Goal: Information Seeking & Learning: Check status

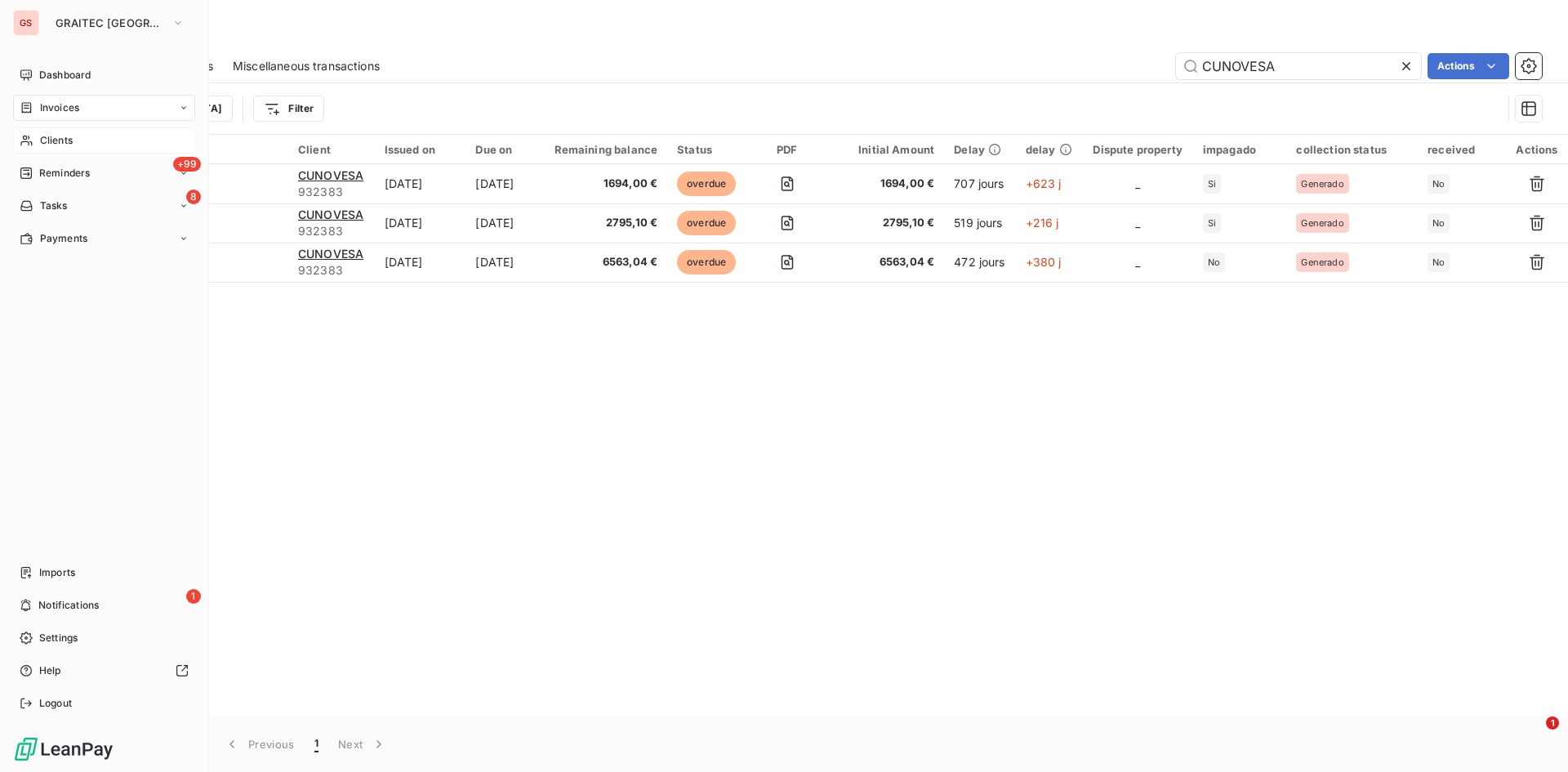
click at [70, 144] on span "Clients" at bounding box center [56, 140] width 33 height 15
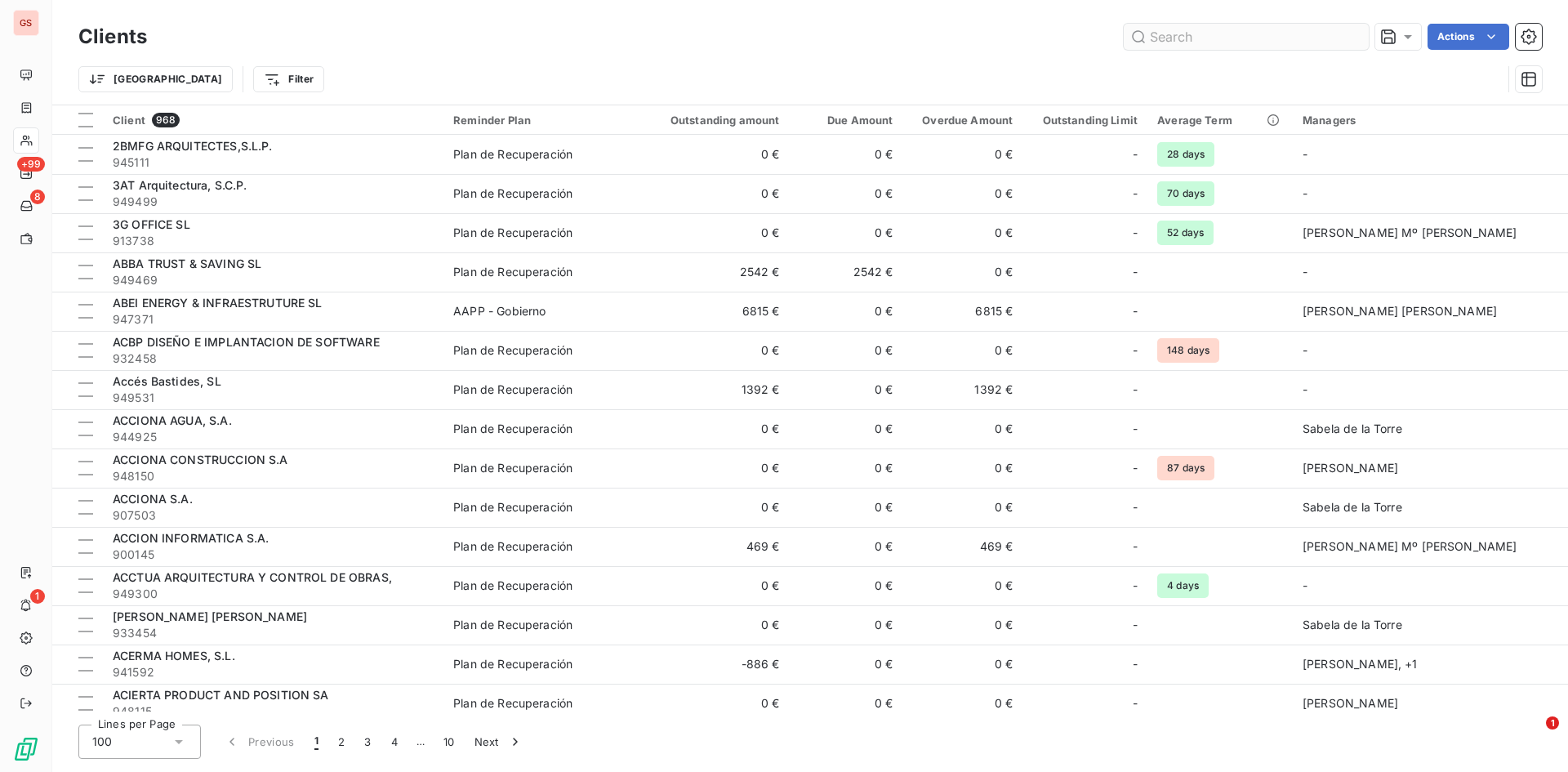
click at [1233, 41] on input "text" at bounding box center [1246, 37] width 245 height 26
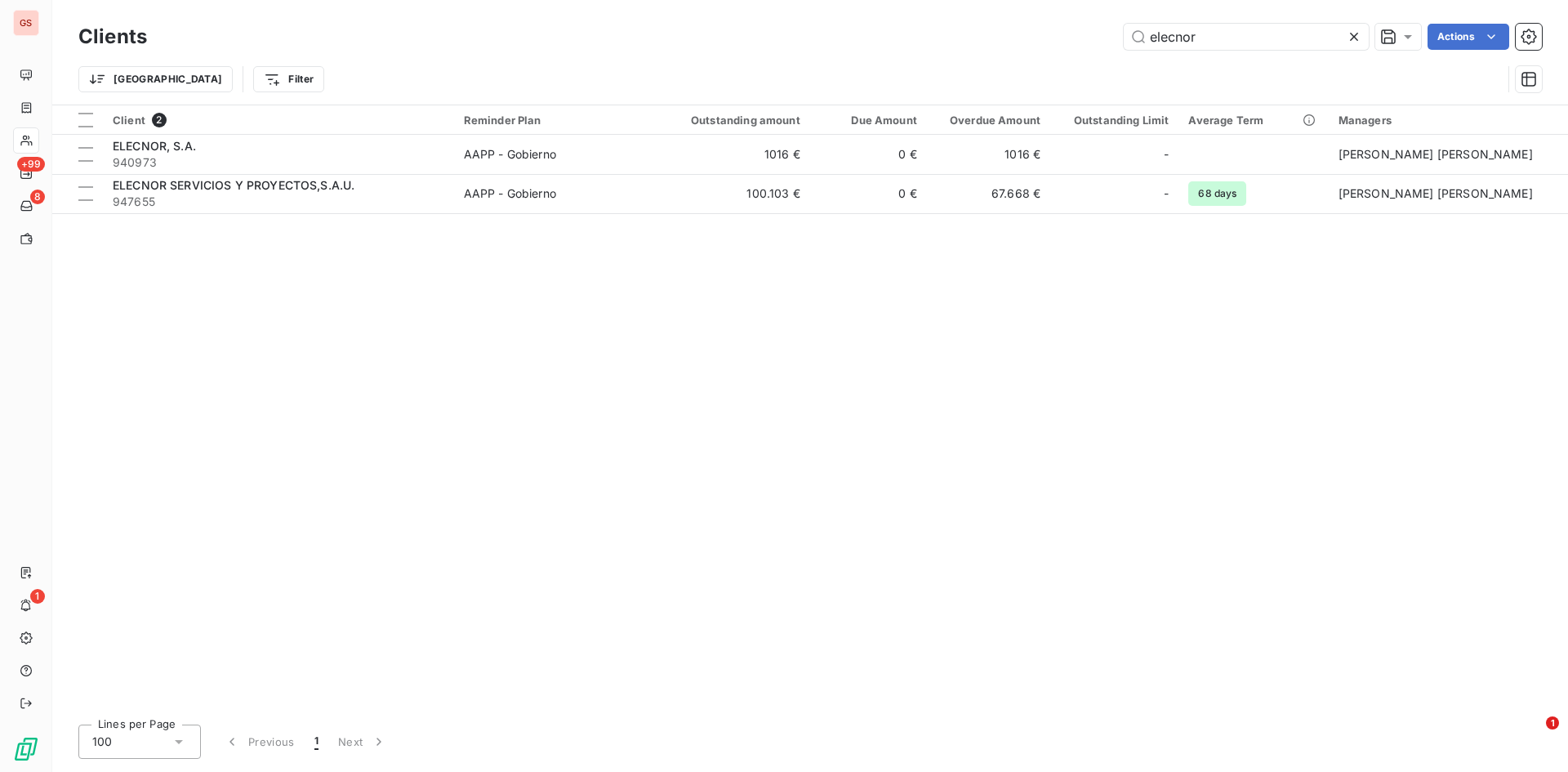
type input "elecnor"
click at [1350, 40] on icon at bounding box center [1354, 36] width 8 height 8
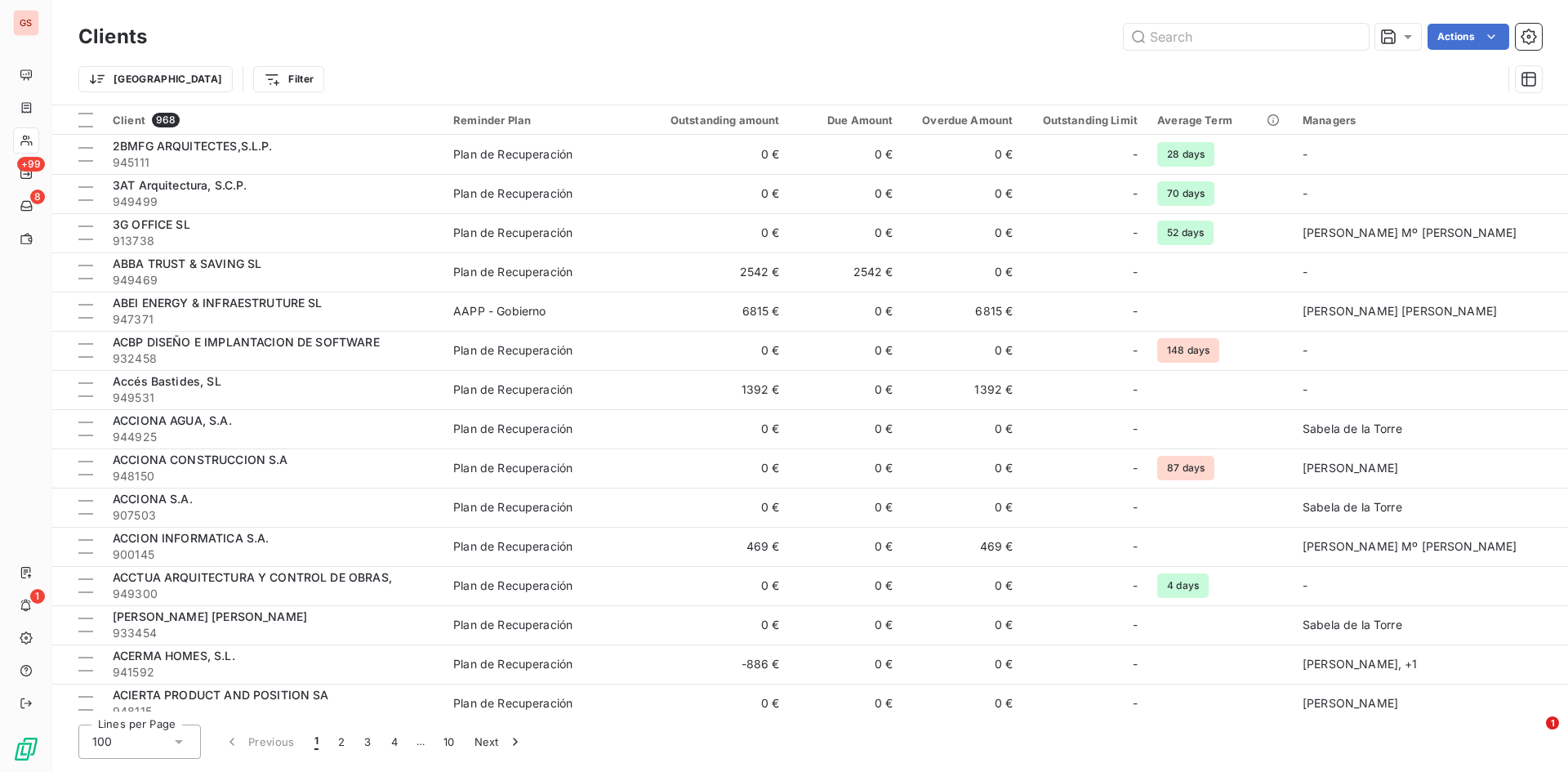
click at [1201, 767] on div "Clients Actions Trier Filter Client 968 Reminder Plan Outstanding amount Due Am…" at bounding box center [810, 386] width 1515 height 772
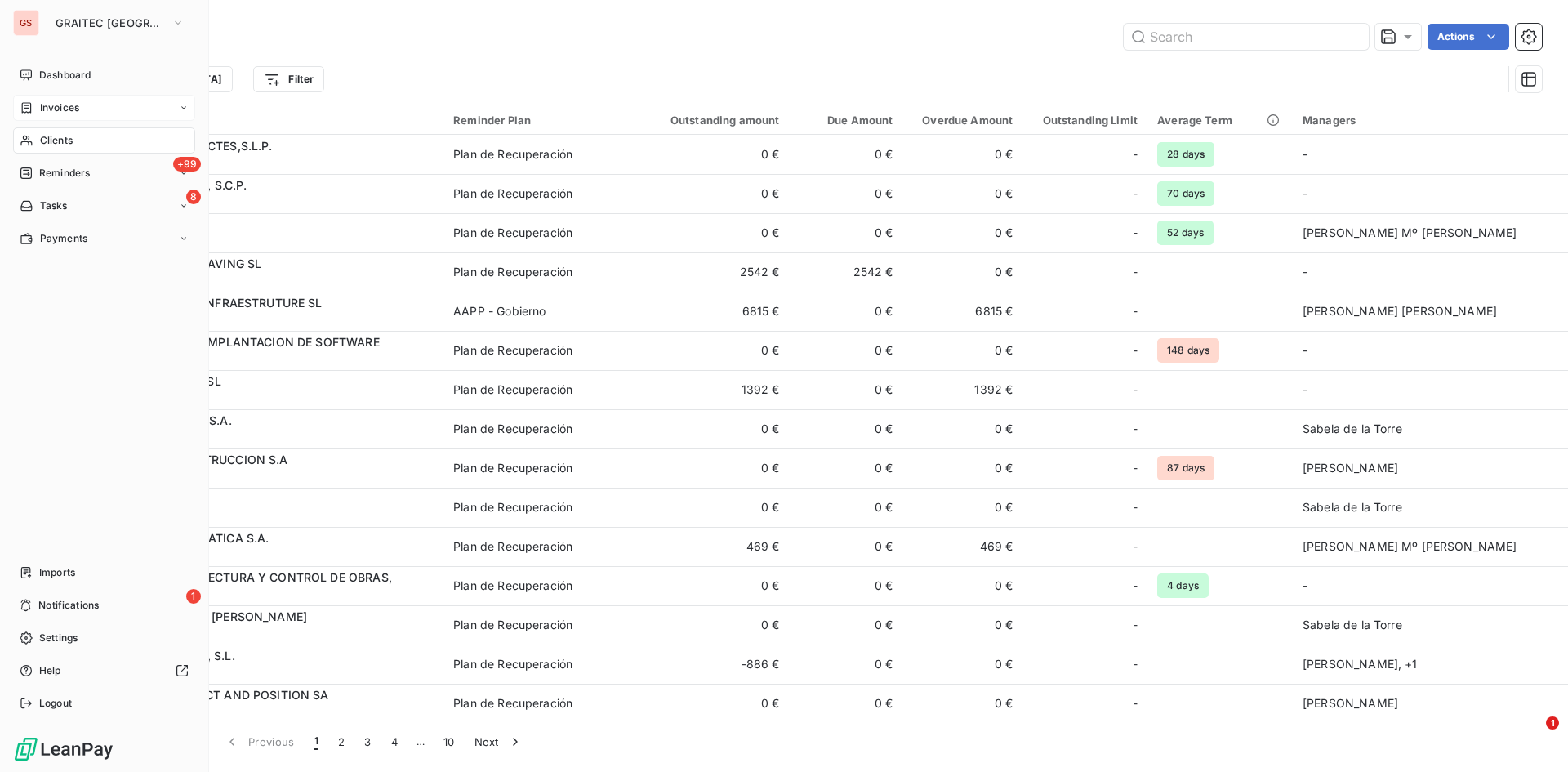
click at [40, 98] on div "Invoices" at bounding box center [103, 108] width 182 height 26
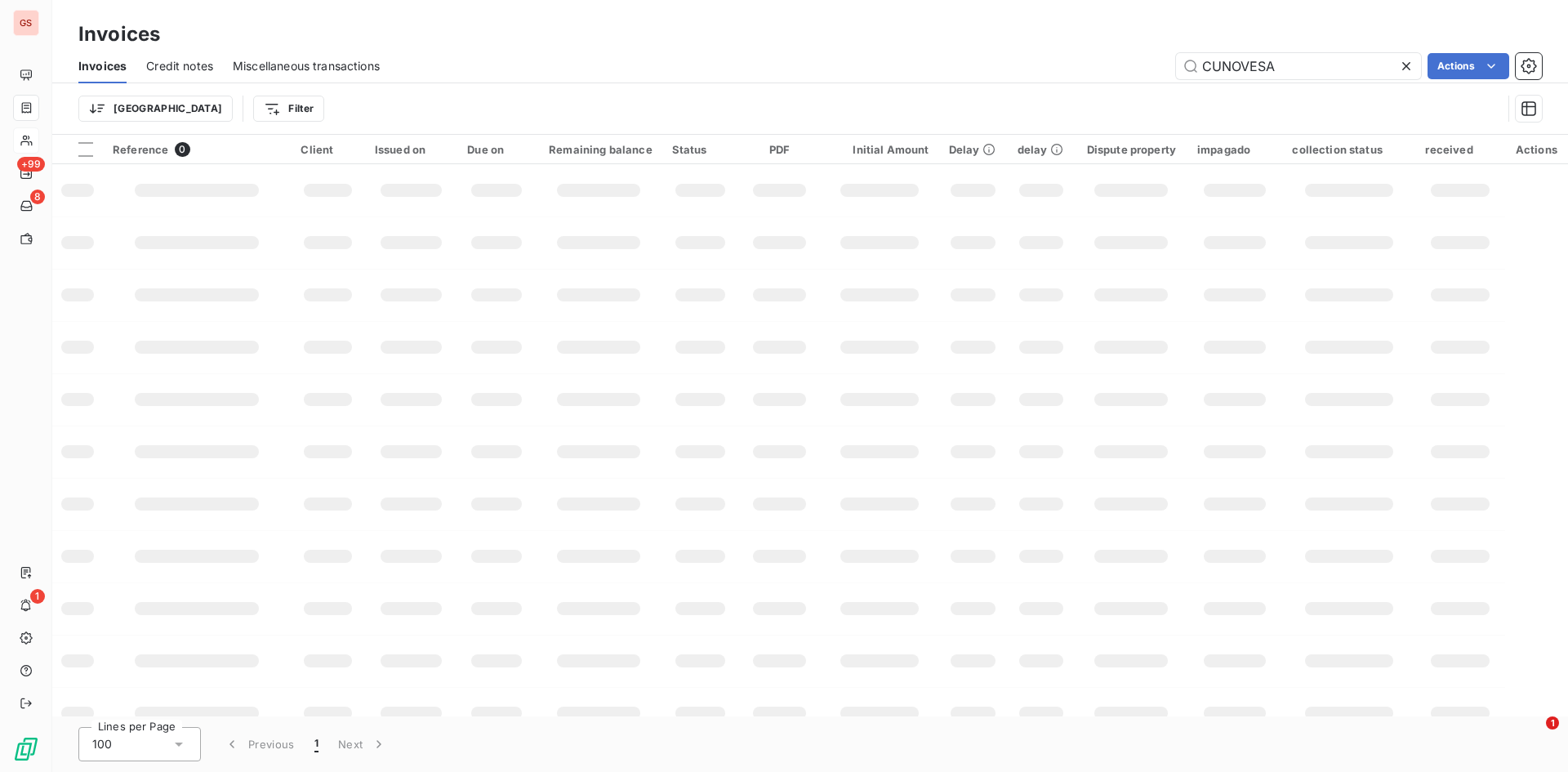
drag, startPoint x: 1342, startPoint y: 66, endPoint x: 1051, endPoint y: 42, distance: 292.0
click at [1066, 43] on div "Invoices Invoices Credit notes Miscellaneous transactions CUNOVESA Actions Trie…" at bounding box center [810, 67] width 1515 height 134
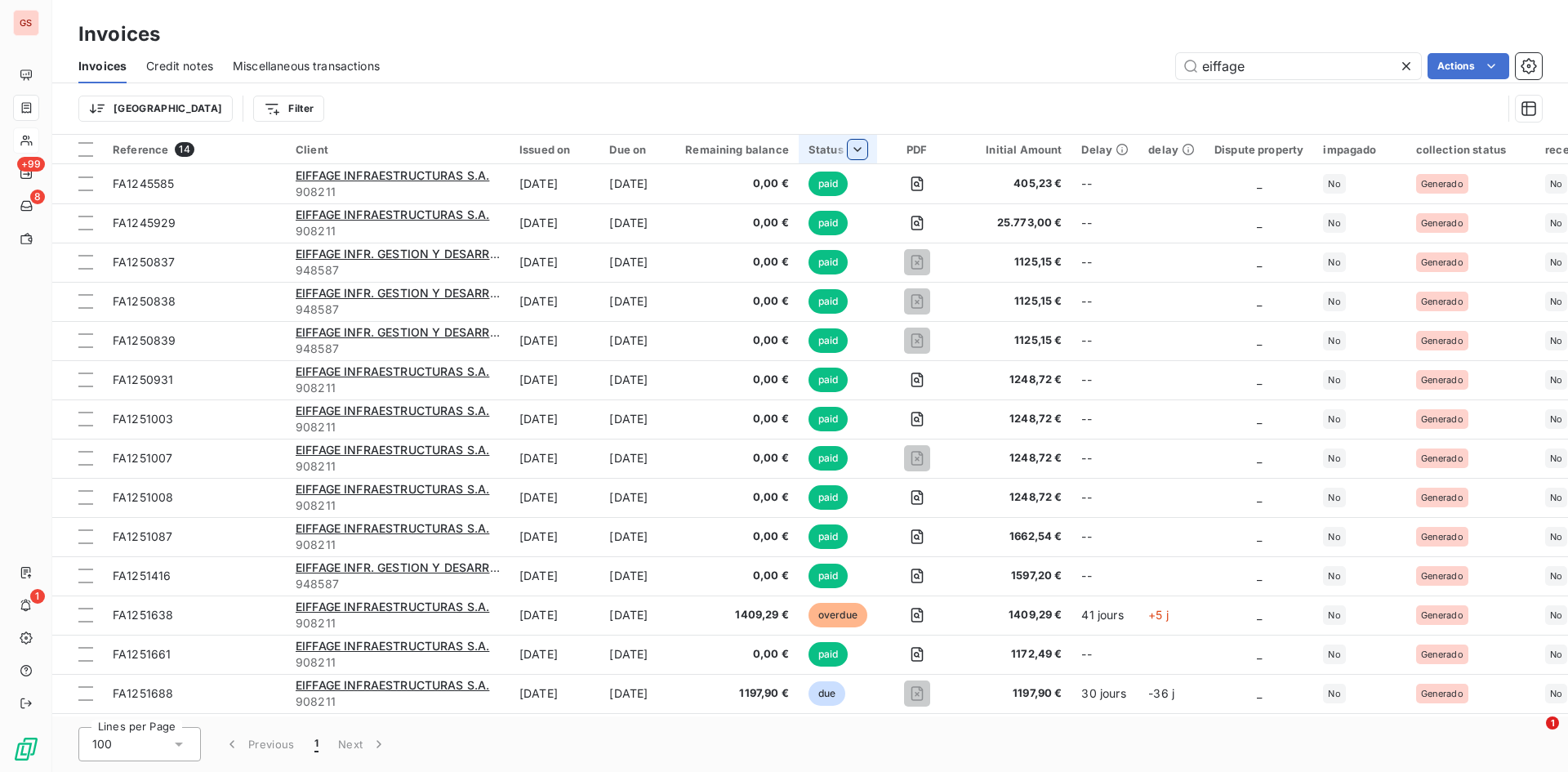
type input "eiffage"
click at [840, 196] on div at bounding box center [760, 193] width 235 height 34
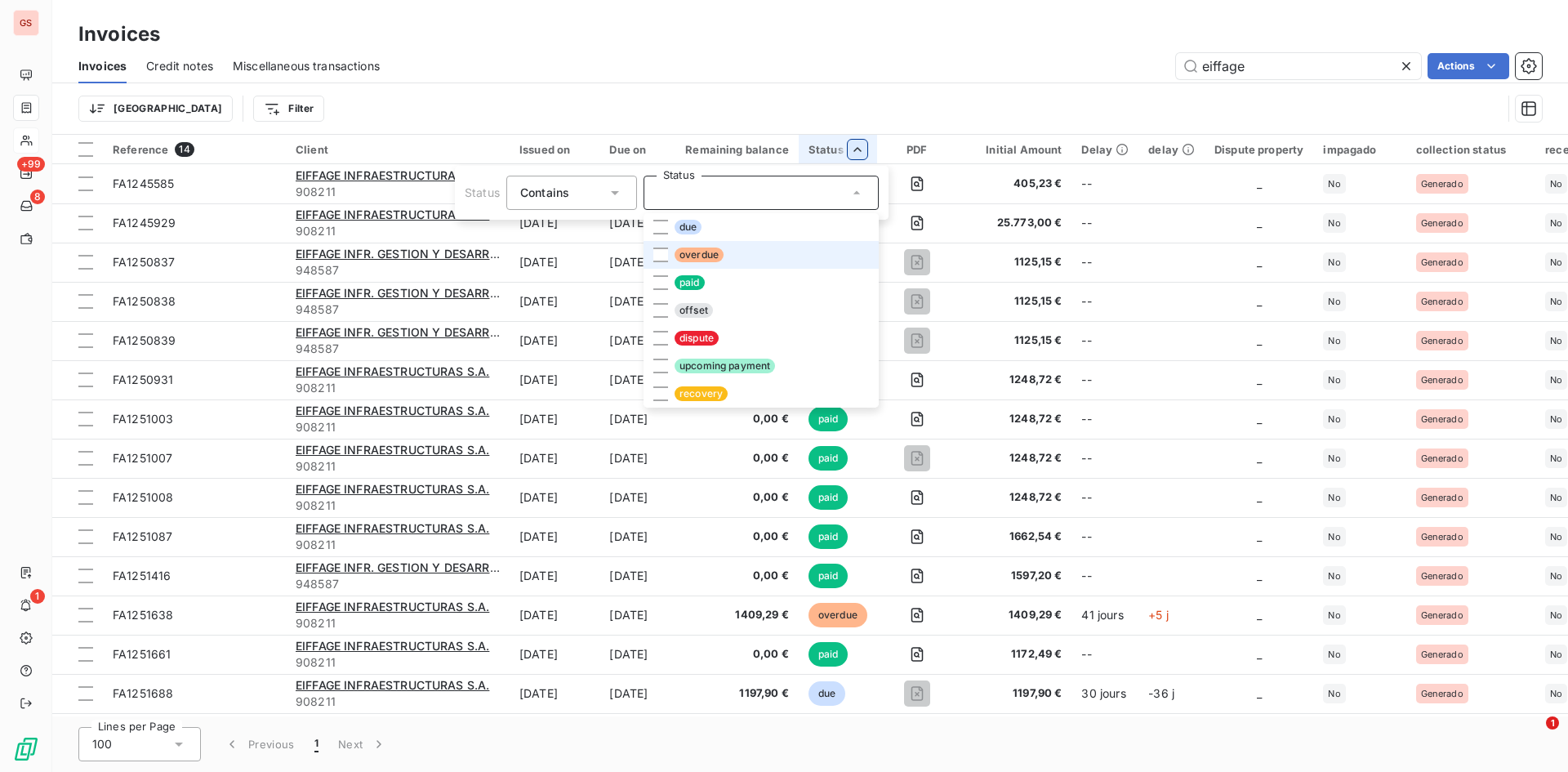
click at [791, 258] on li "overdue" at bounding box center [760, 255] width 235 height 28
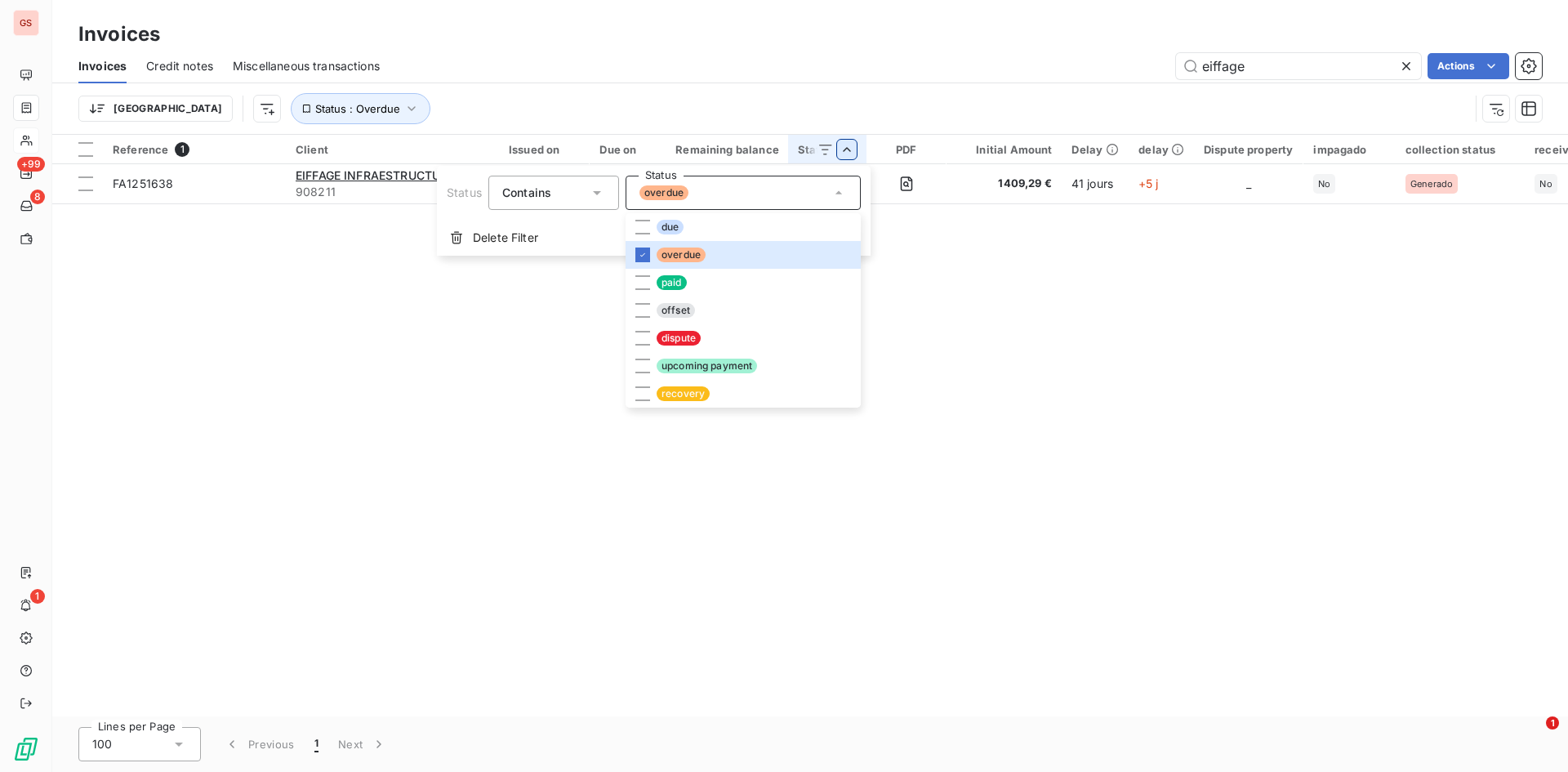
click at [1068, 254] on html "GS +99 8 1 Invoices Invoices Credit notes Miscellaneous transactions eiffage Ac…" at bounding box center [784, 386] width 1568 height 772
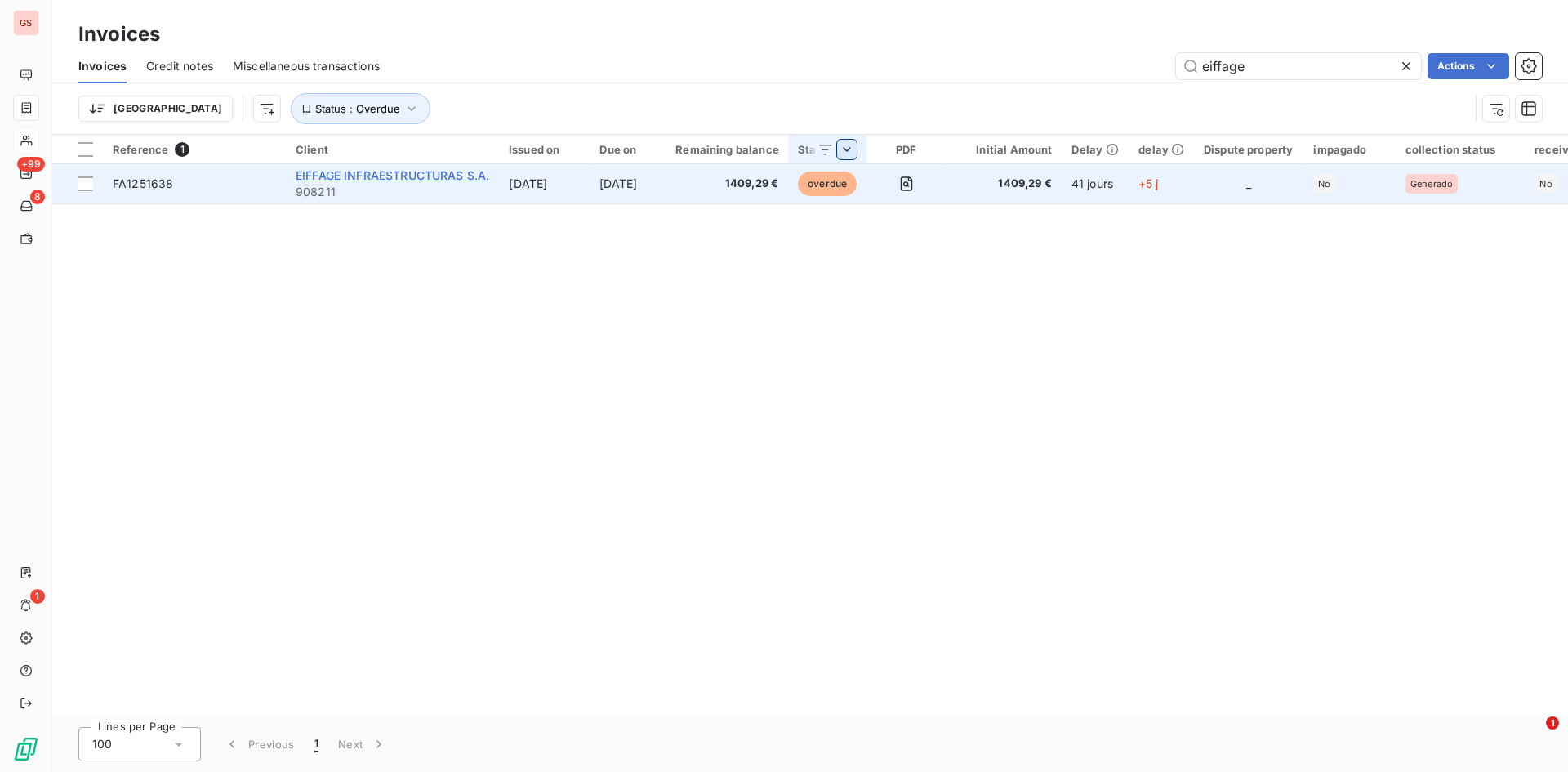
click at [379, 180] on span "EIFFAGE INFRAESTRUCTURAS S.A." at bounding box center [392, 175] width 194 height 14
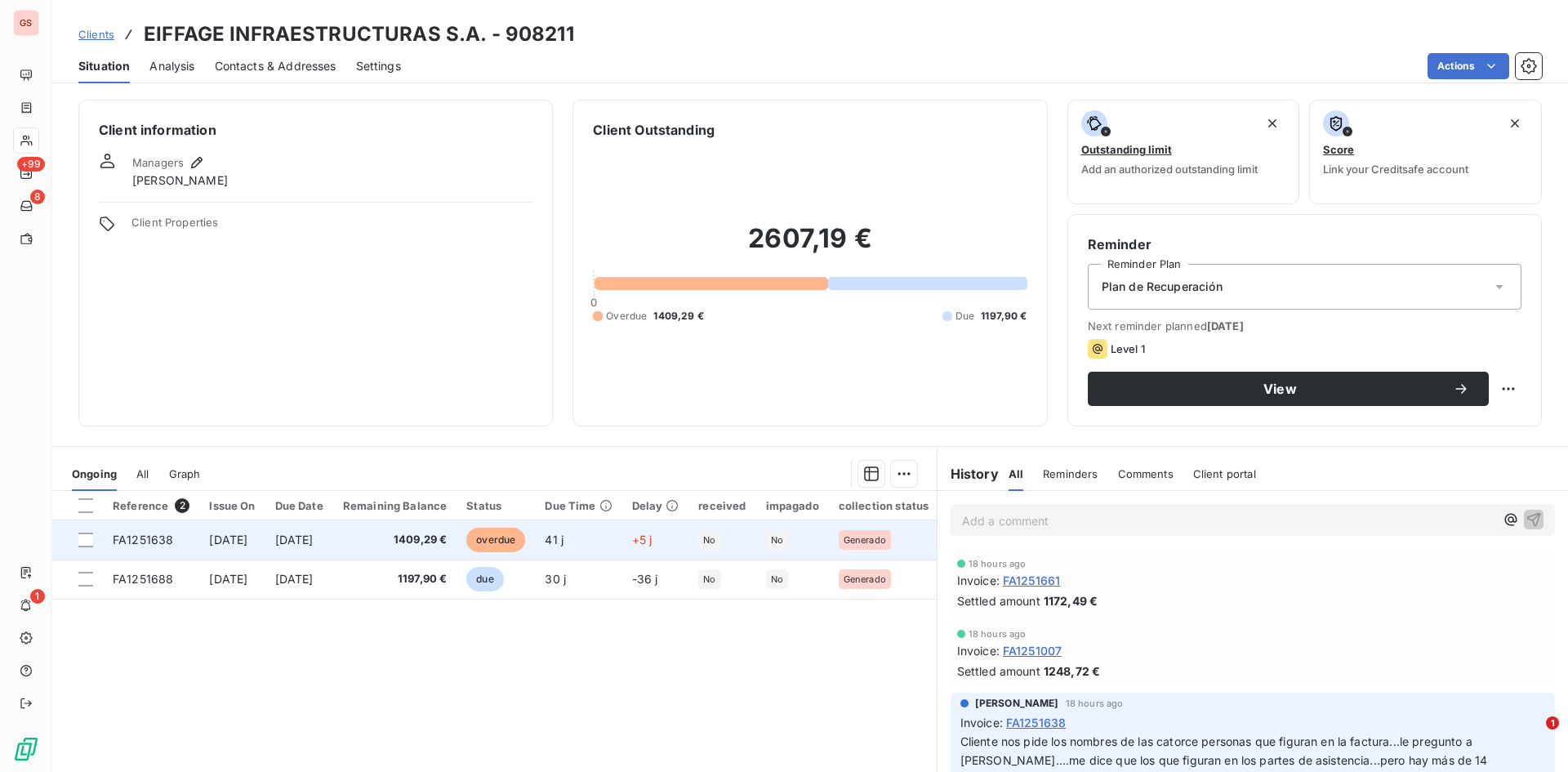
click at [438, 523] on td "1409,29 €" at bounding box center [395, 540] width 124 height 40
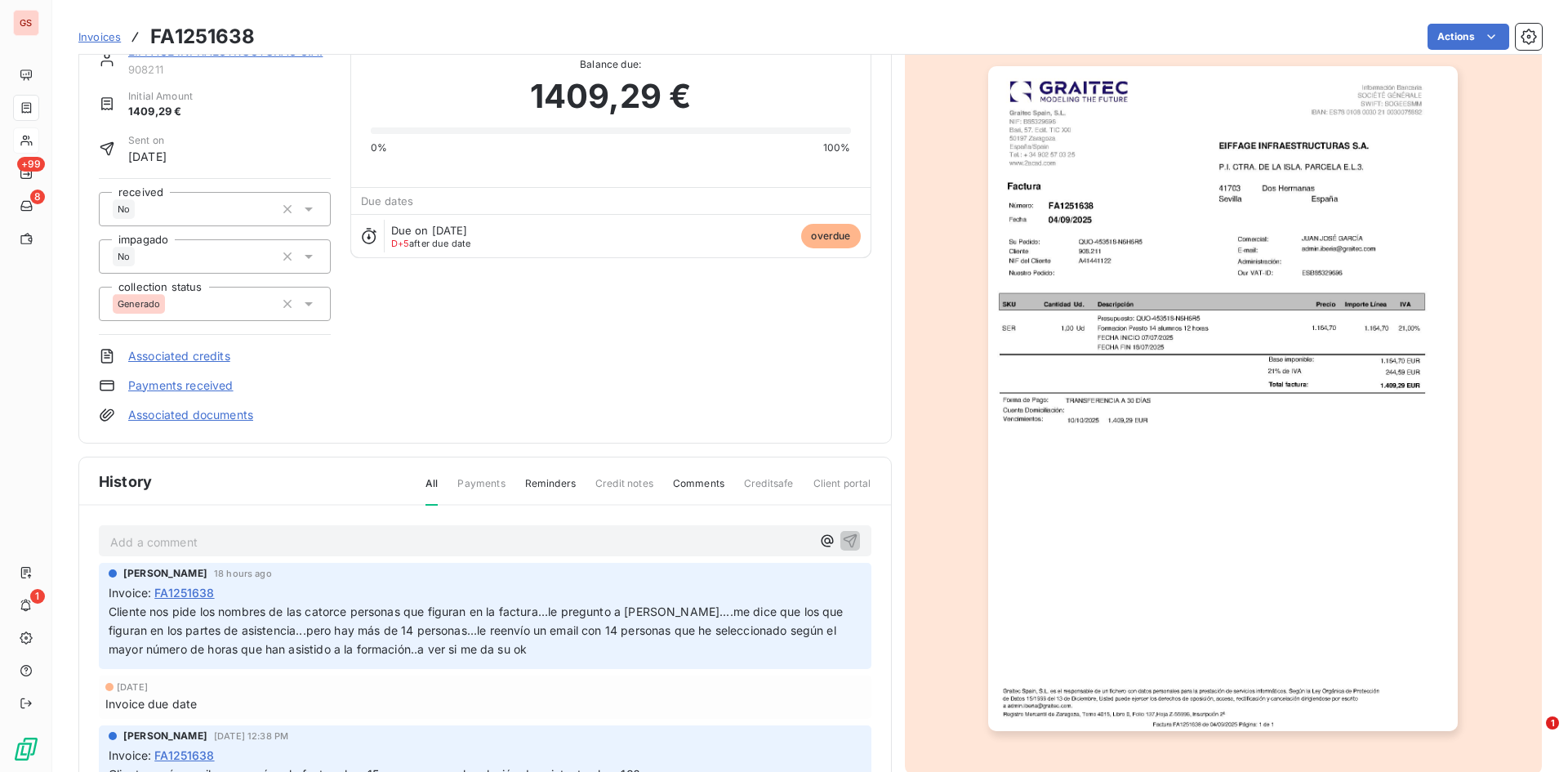
scroll to position [133, 0]
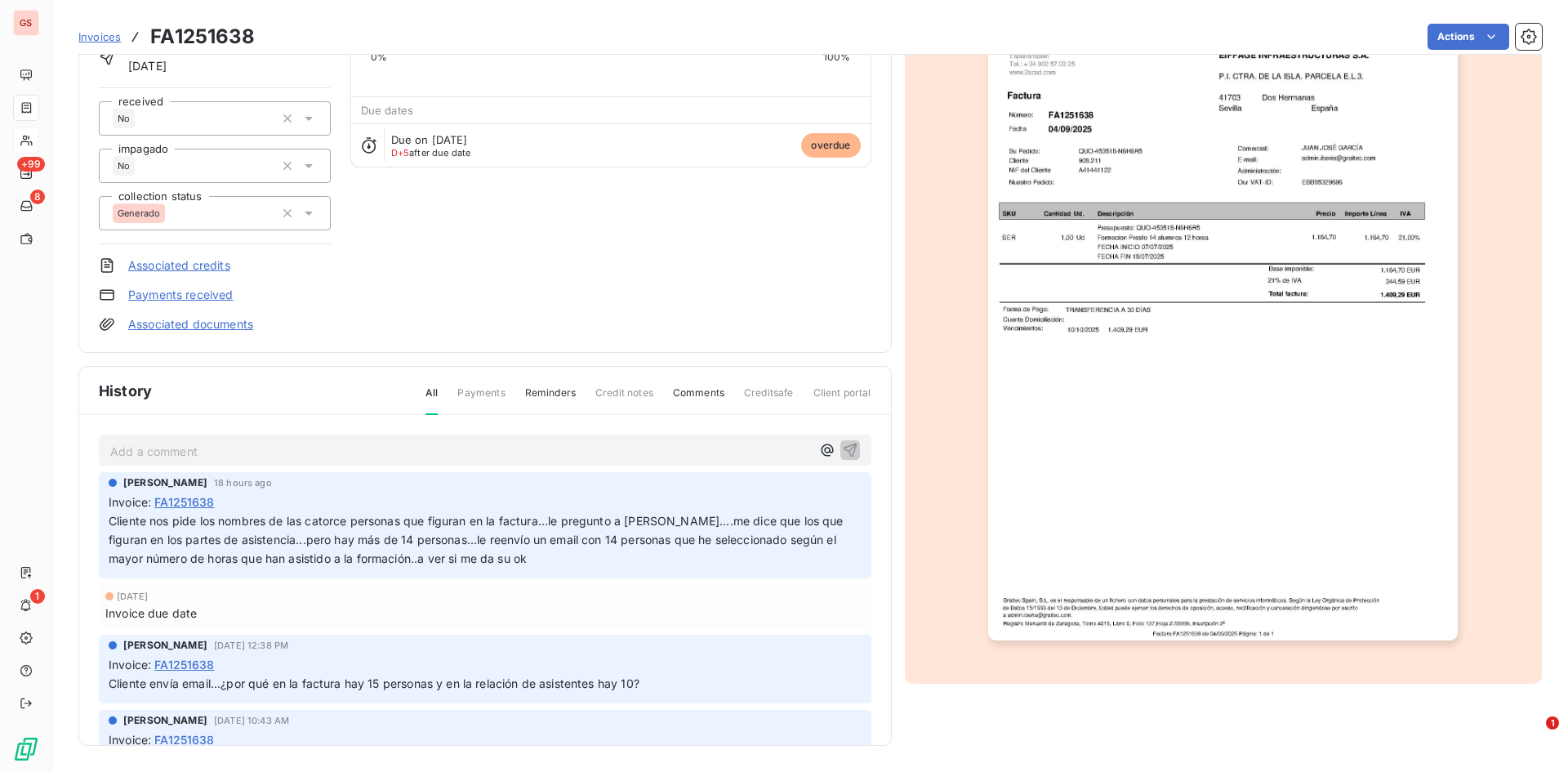
click at [1268, 225] on img "button" at bounding box center [1223, 308] width 469 height 665
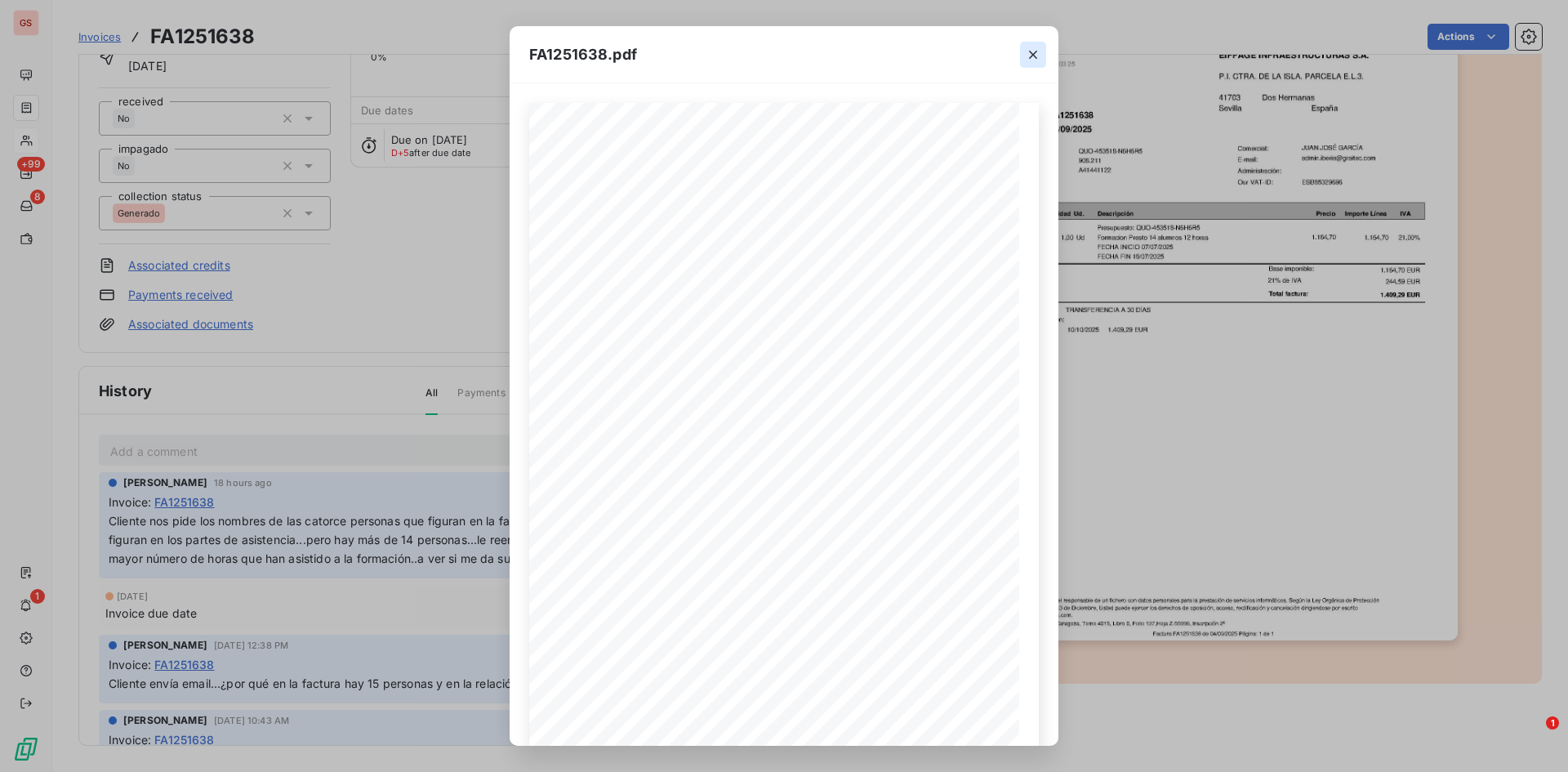
click at [1030, 61] on icon "button" at bounding box center [1032, 54] width 16 height 16
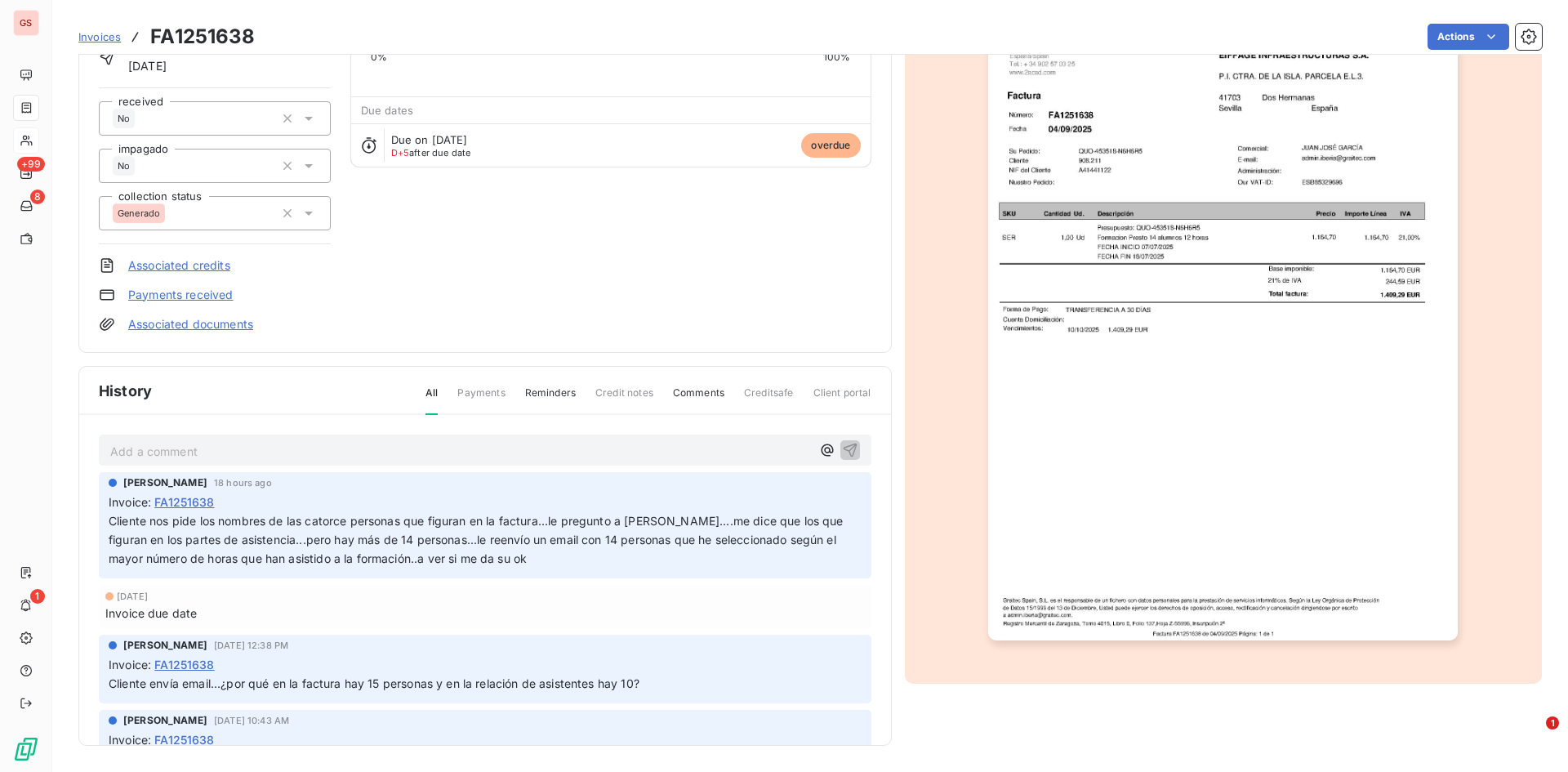
click at [116, 441] on p "Add a comment ﻿" at bounding box center [461, 451] width 701 height 21
click at [1436, 562] on img "button" at bounding box center [1223, 308] width 469 height 665
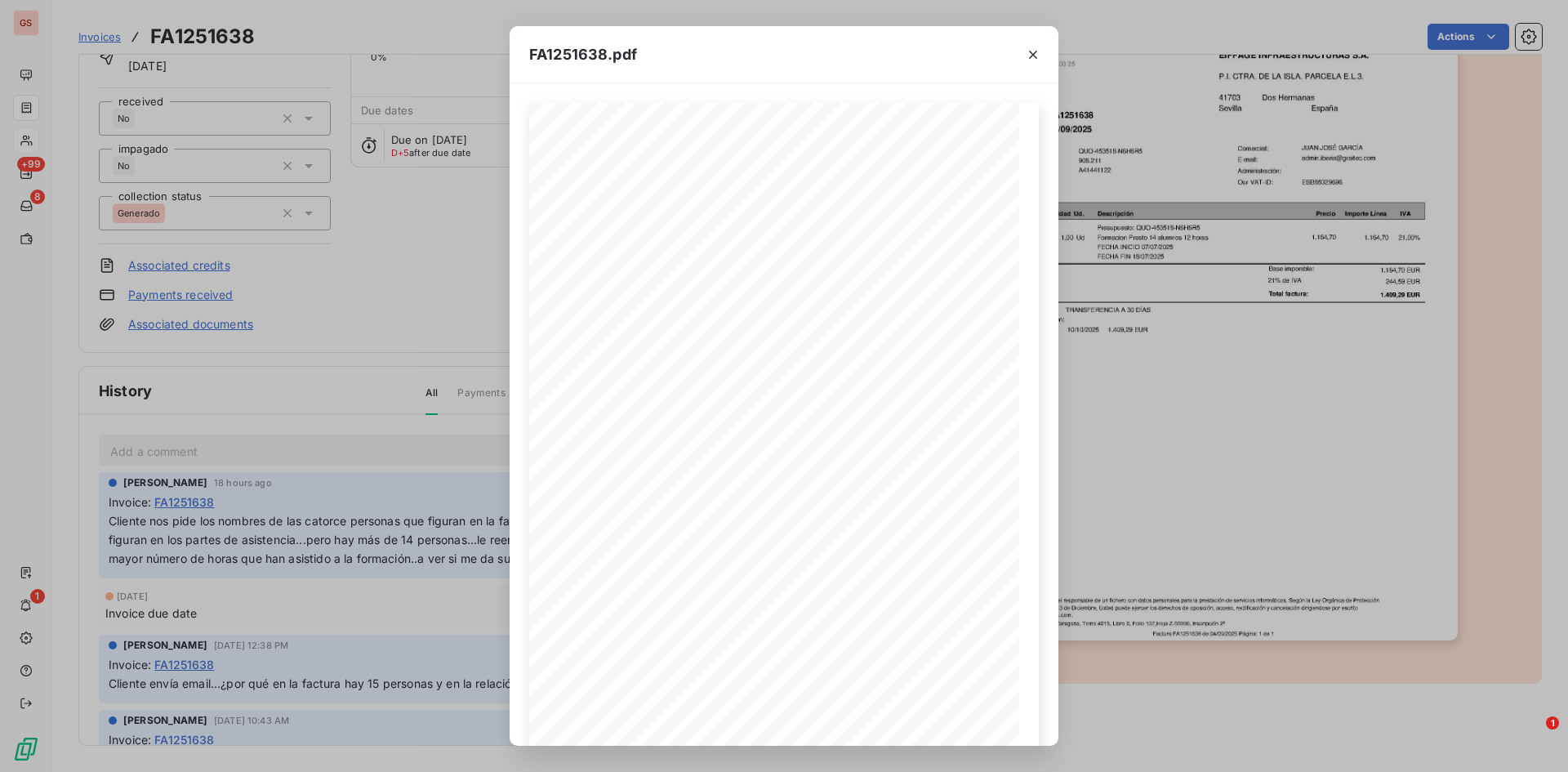
click at [1292, 676] on div "FA1251638.pdf Cliente Fecha Número: NIF del Cliente 908.211 EIFFAGE INFRAESTRUC…" at bounding box center [784, 386] width 1568 height 772
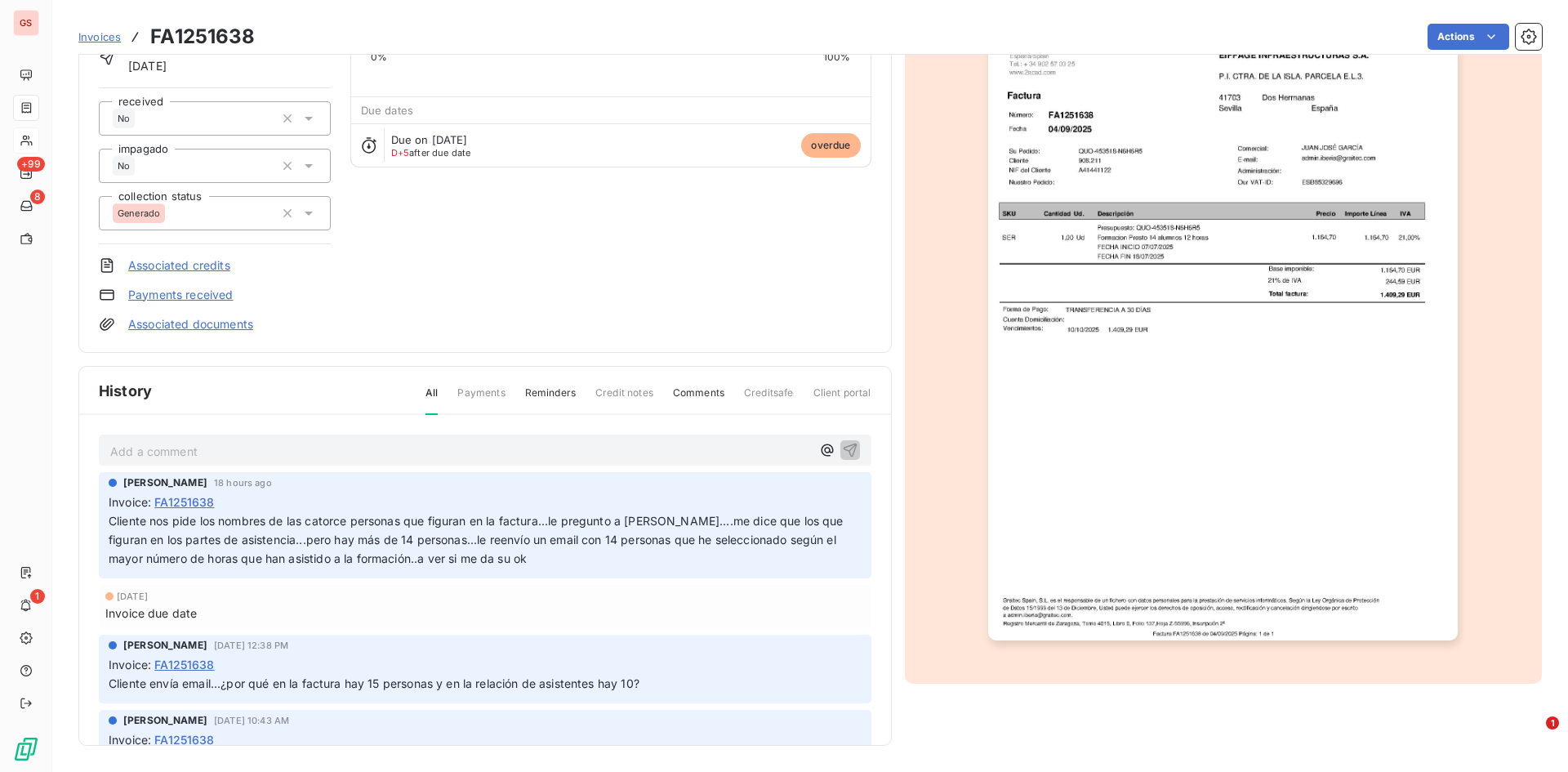
scroll to position [0, 0]
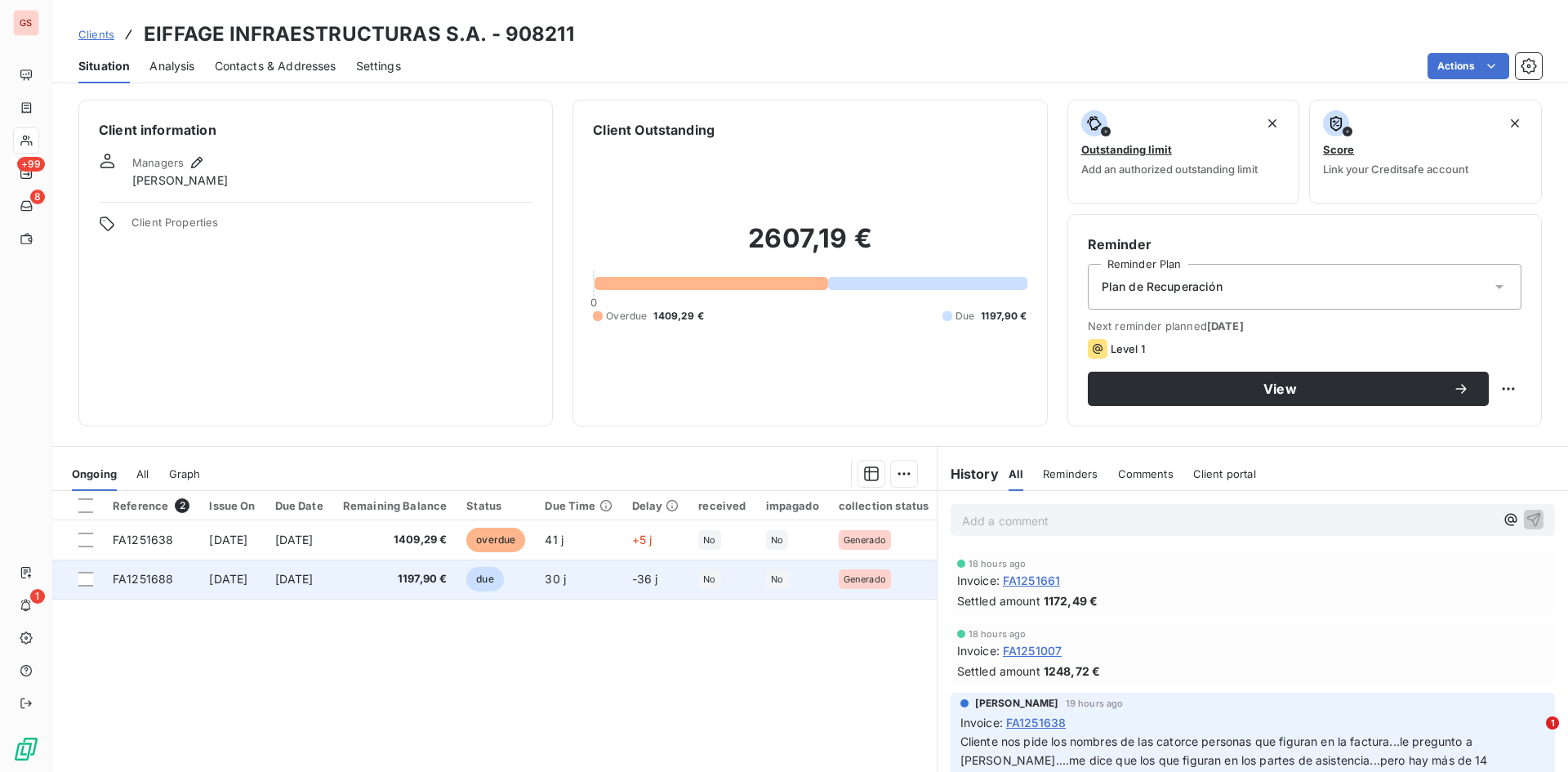
click at [456, 561] on td "1197,90 €" at bounding box center [395, 580] width 124 height 40
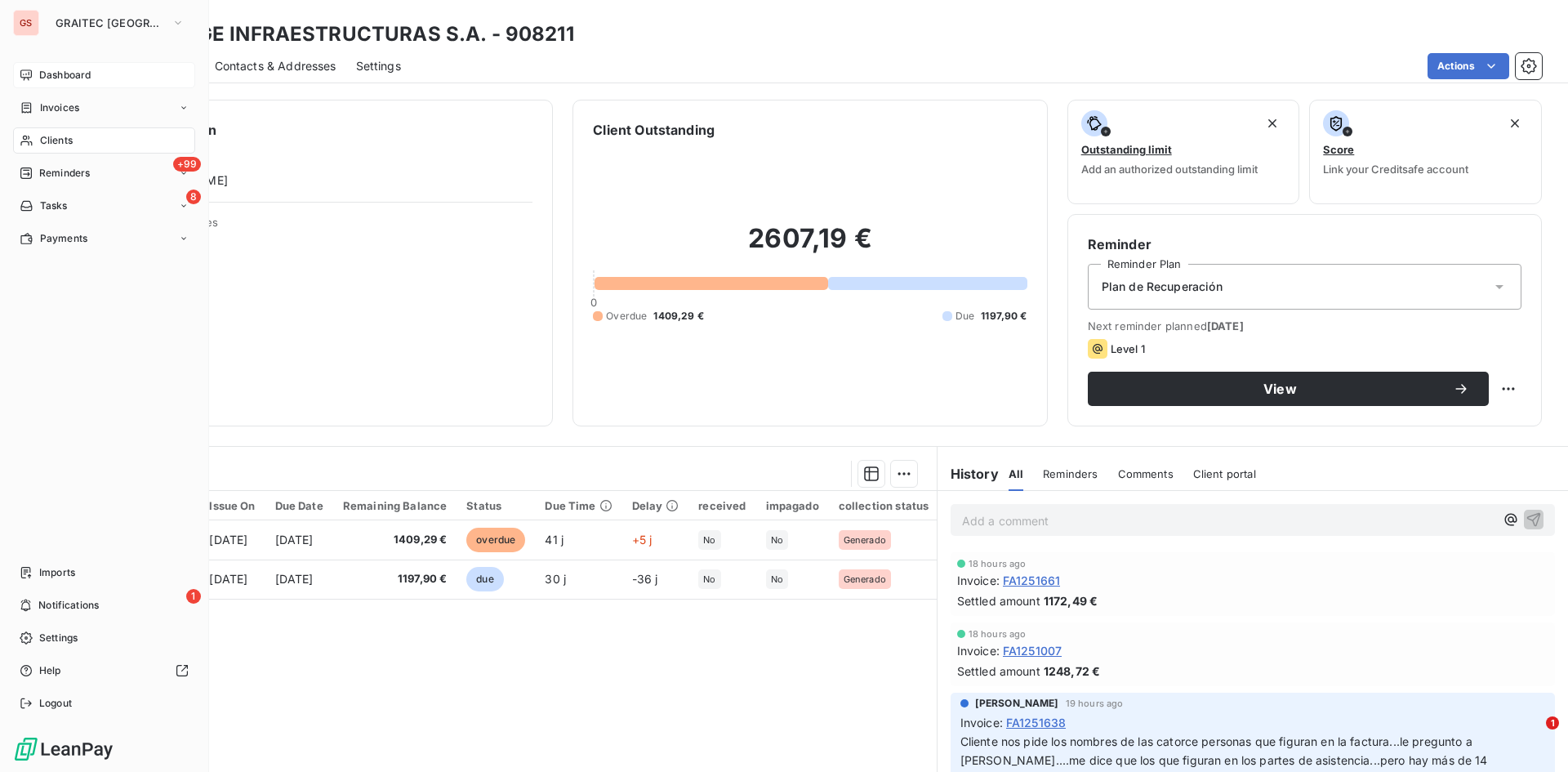
click at [31, 72] on icon at bounding box center [26, 75] width 11 height 10
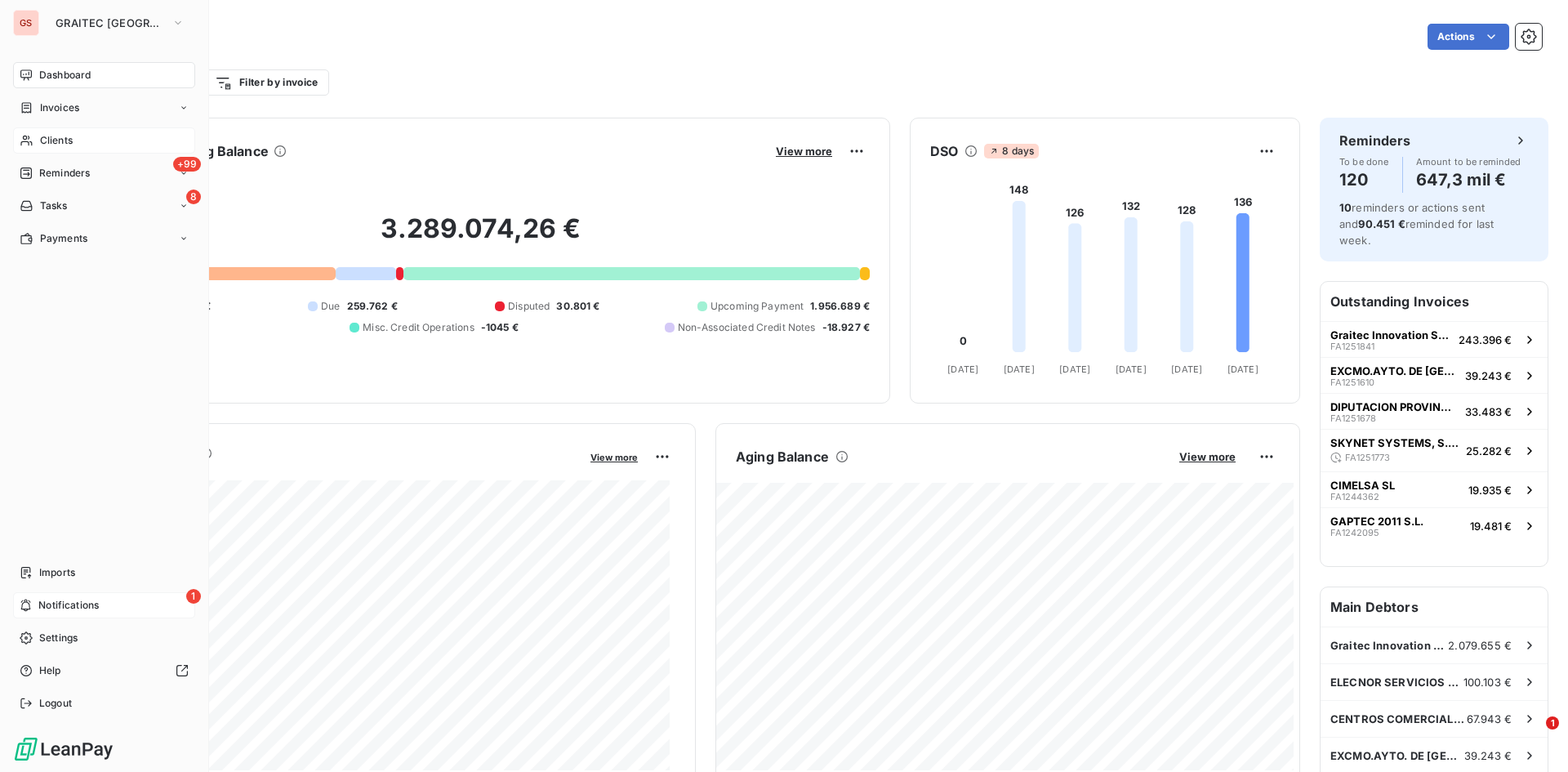
click at [33, 604] on div "1 Notifications" at bounding box center [103, 606] width 182 height 26
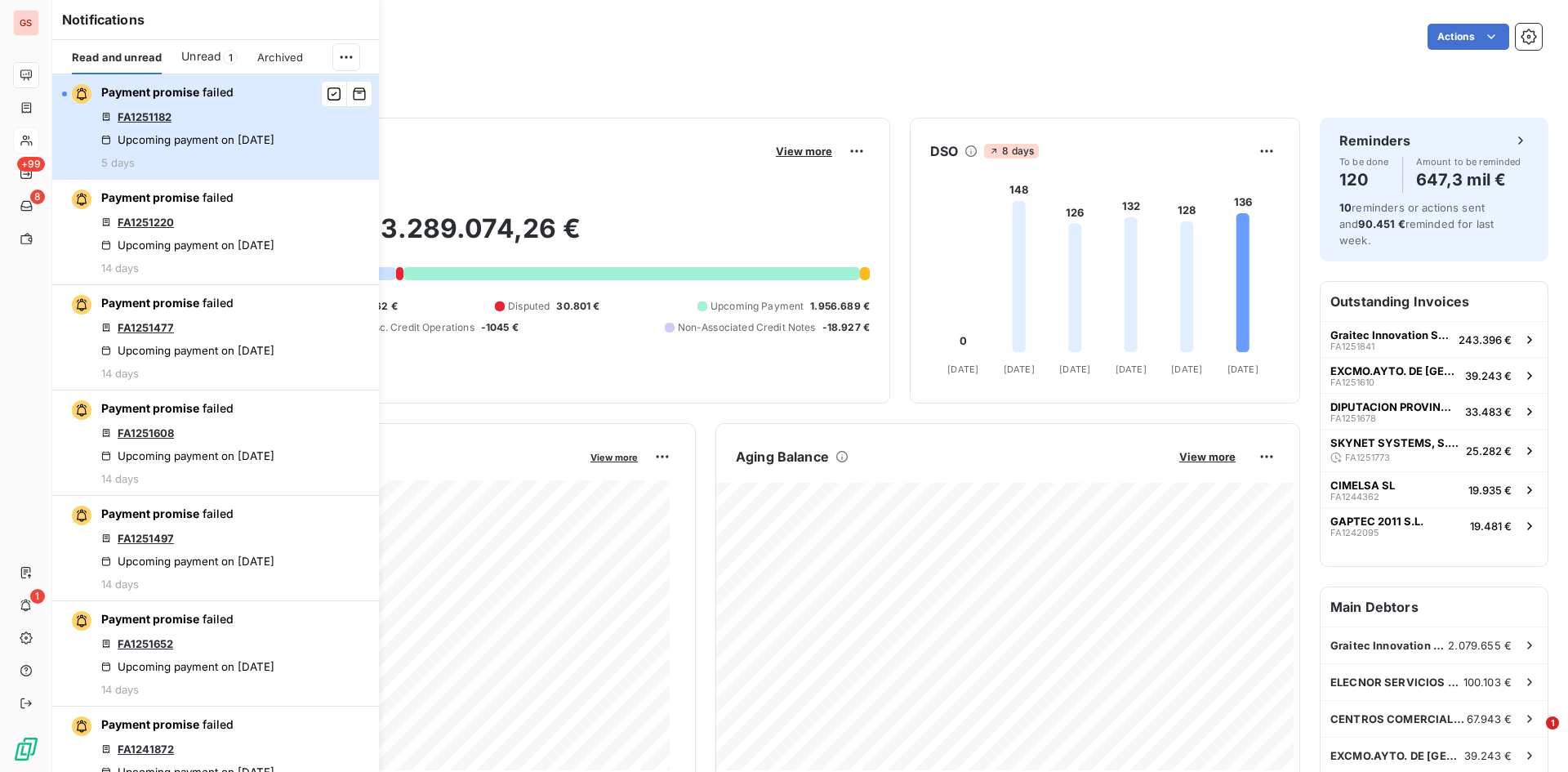
click at [275, 136] on div "Upcoming payment on Oct 9, 2025" at bounding box center [188, 140] width 173 height 13
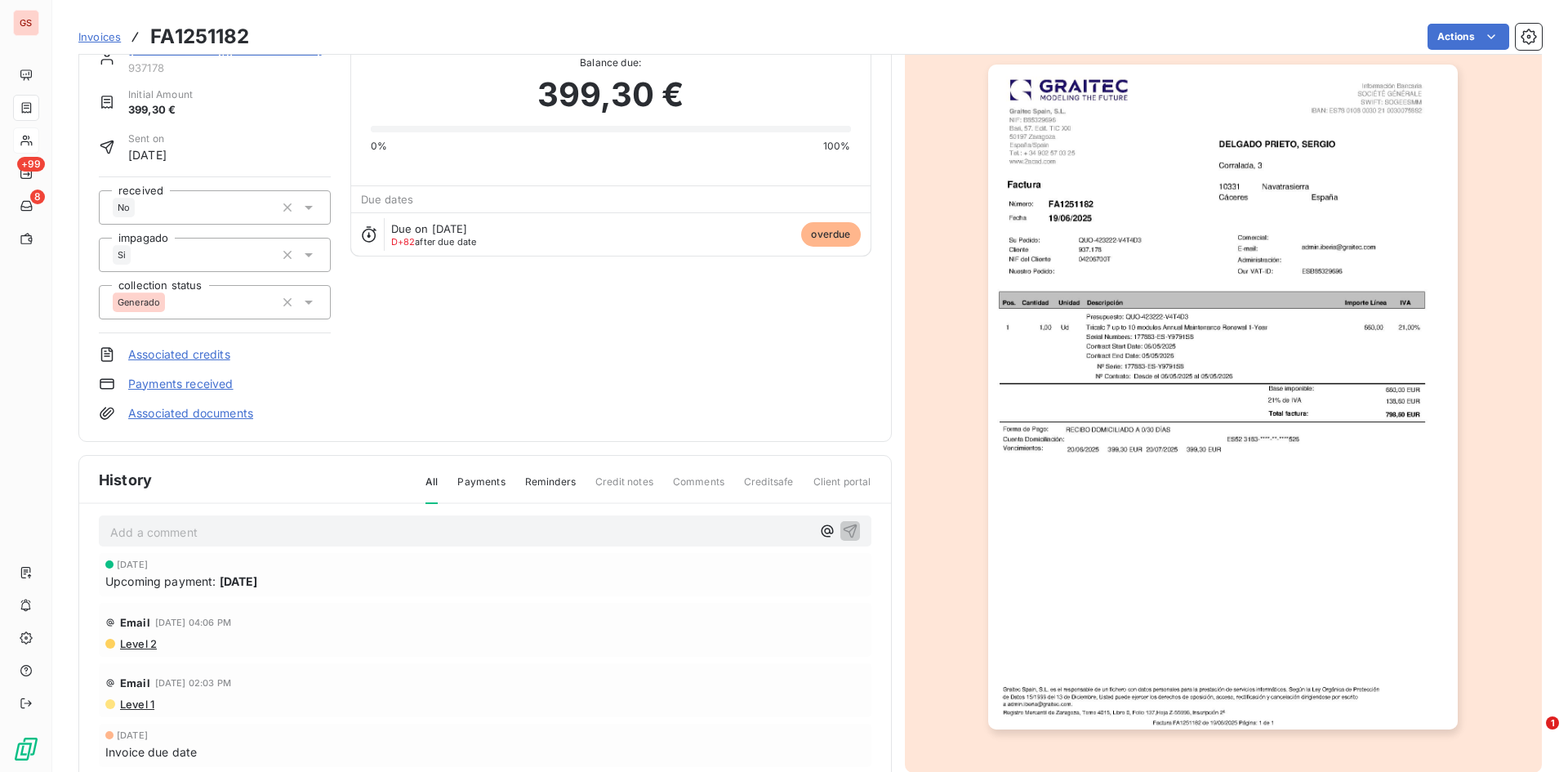
scroll to position [83, 0]
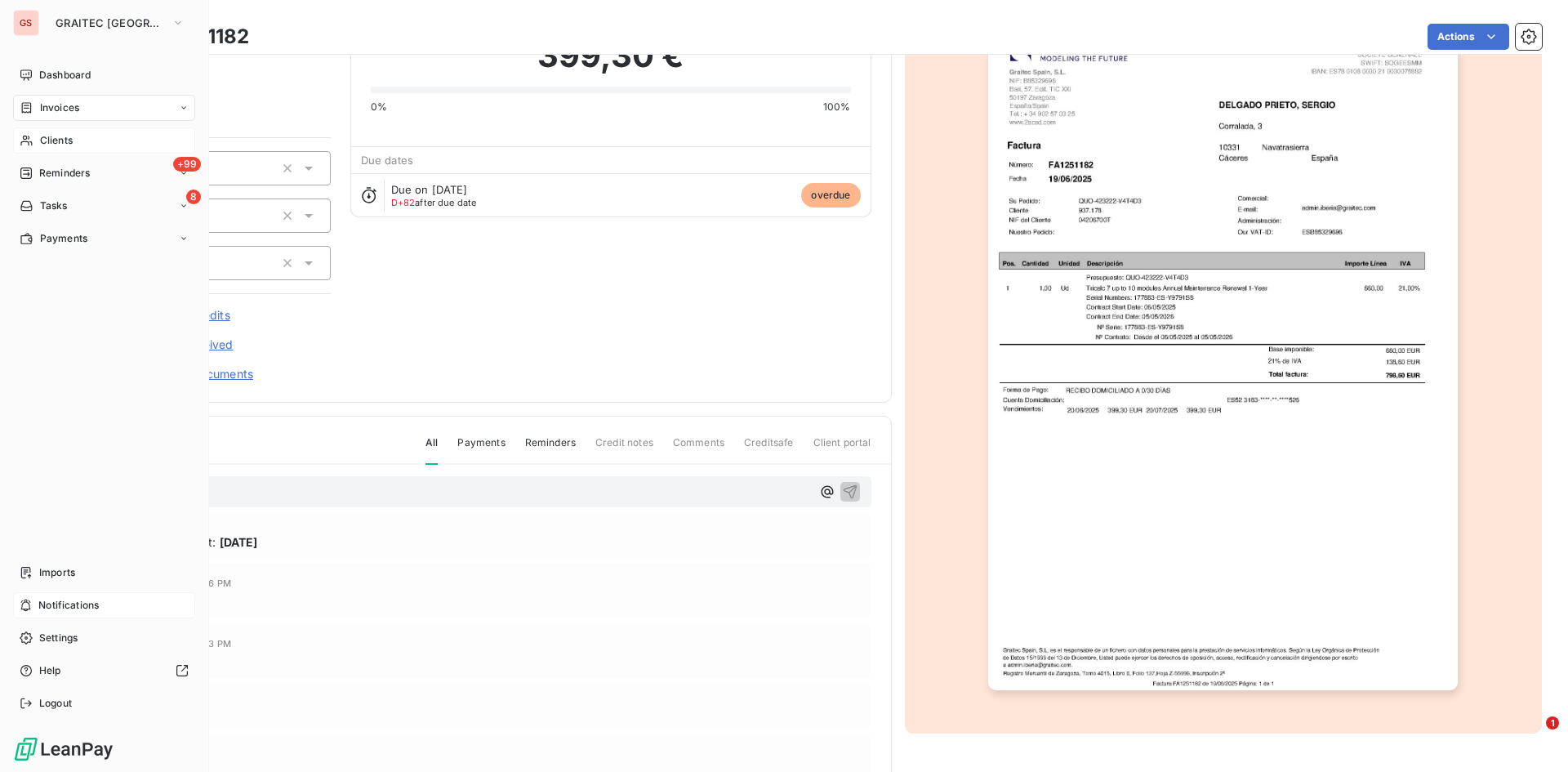
click at [46, 601] on span "Notifications" at bounding box center [69, 605] width 60 height 15
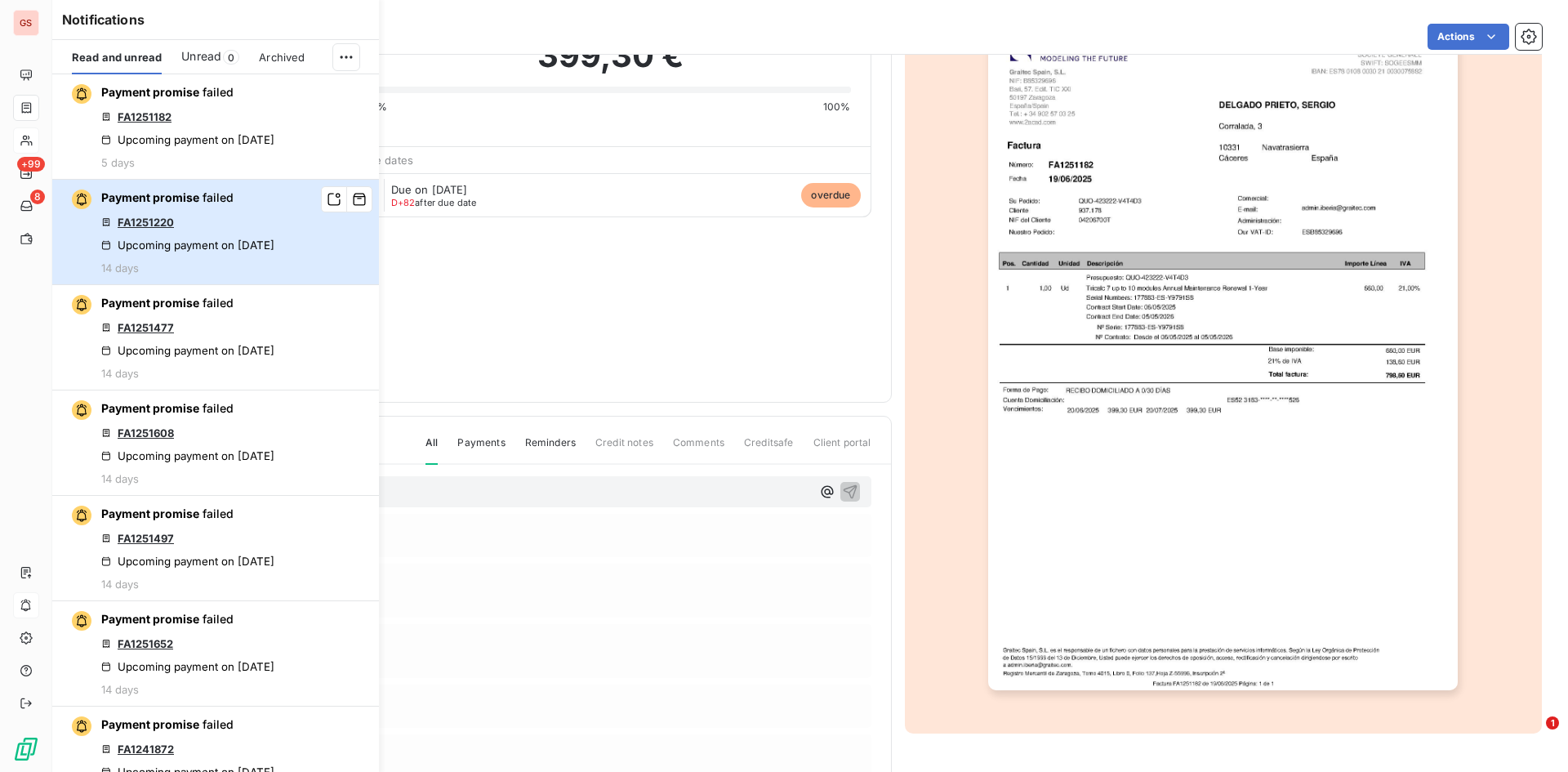
click at [251, 241] on div "Upcoming payment on Sep 30, 2025" at bounding box center [188, 245] width 173 height 13
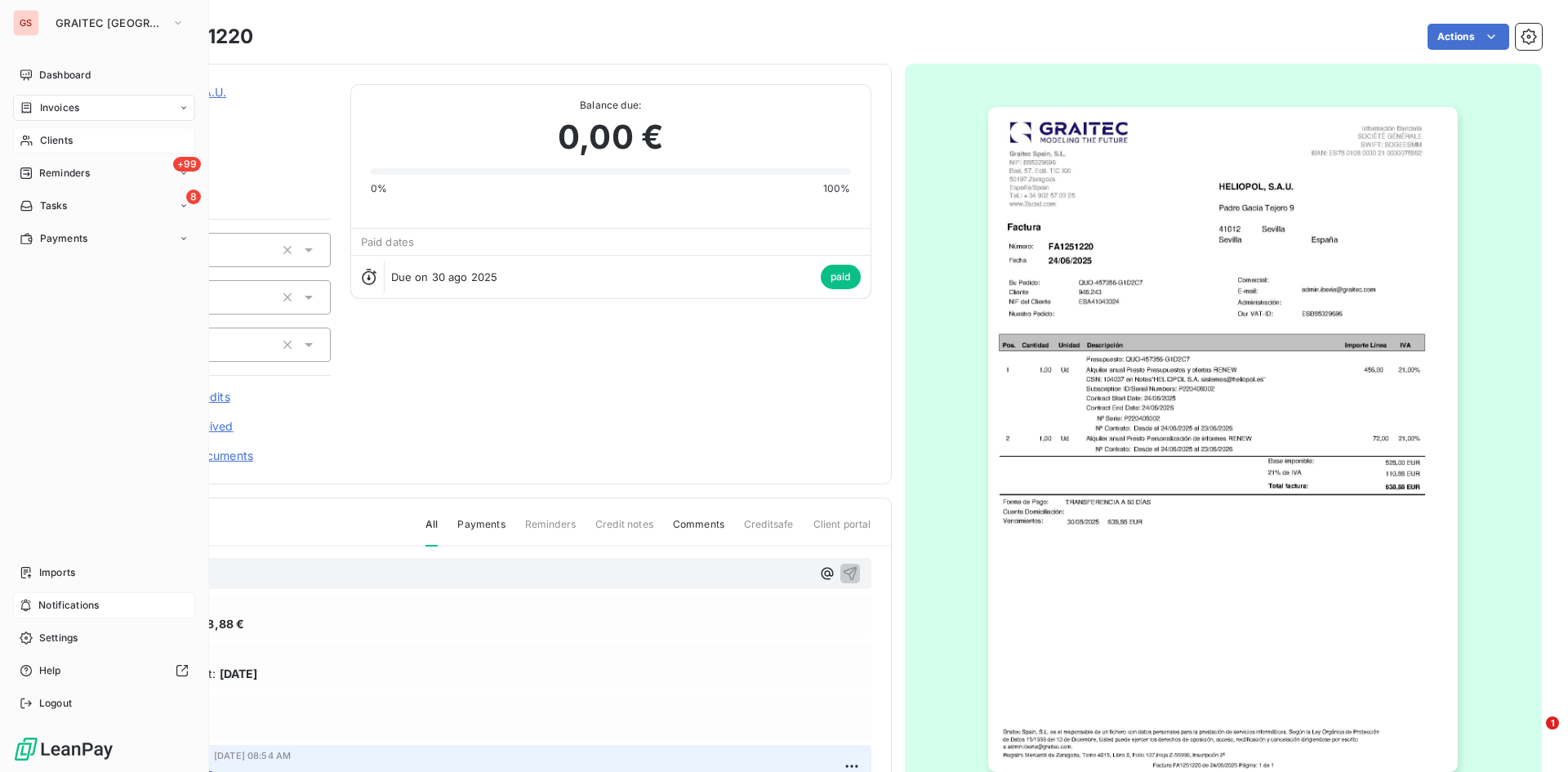
click at [42, 113] on span "Invoices" at bounding box center [59, 108] width 40 height 15
click at [63, 141] on span "Invoices" at bounding box center [59, 140] width 40 height 15
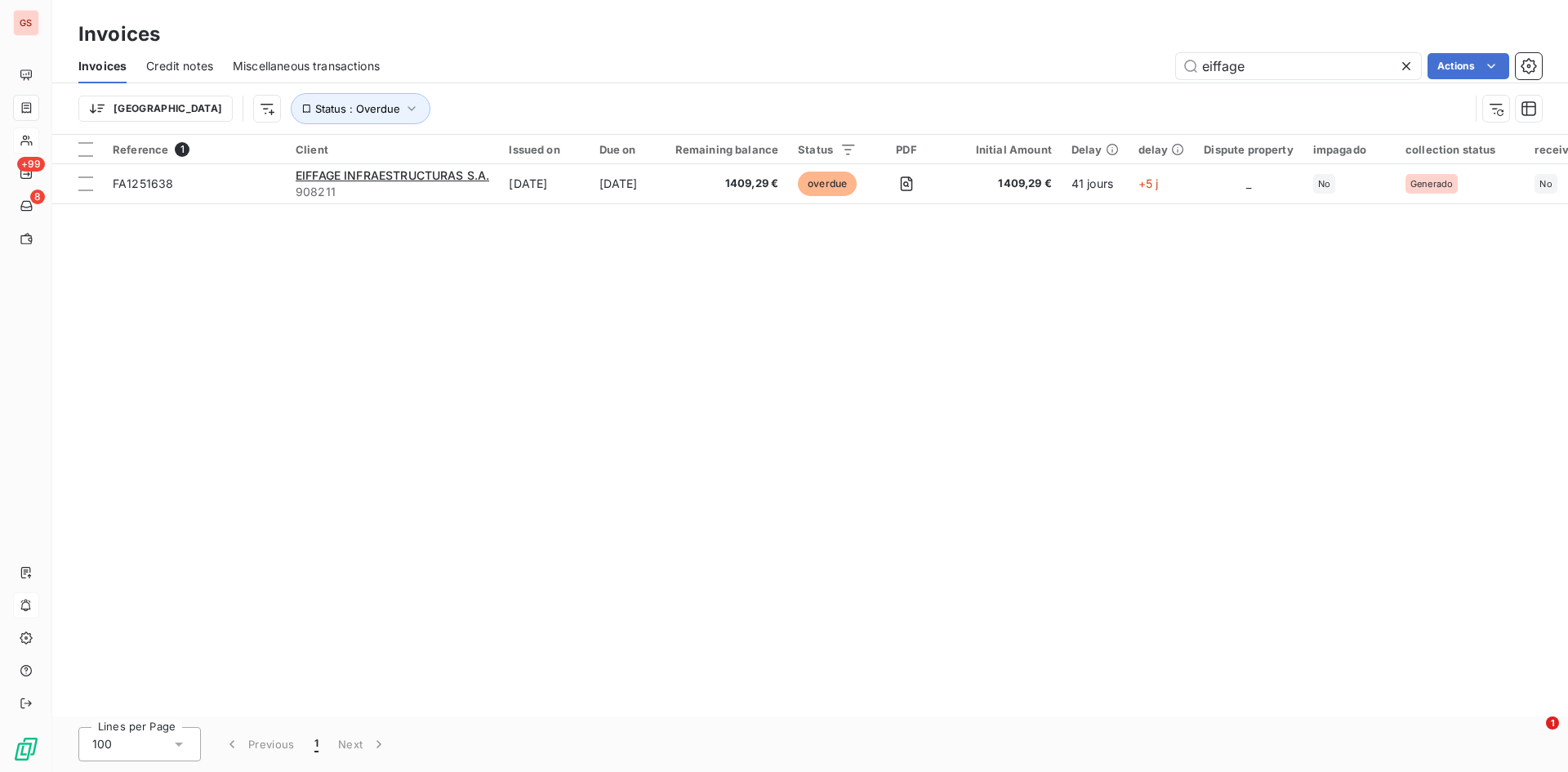
click at [1412, 71] on icon at bounding box center [1406, 65] width 16 height 16
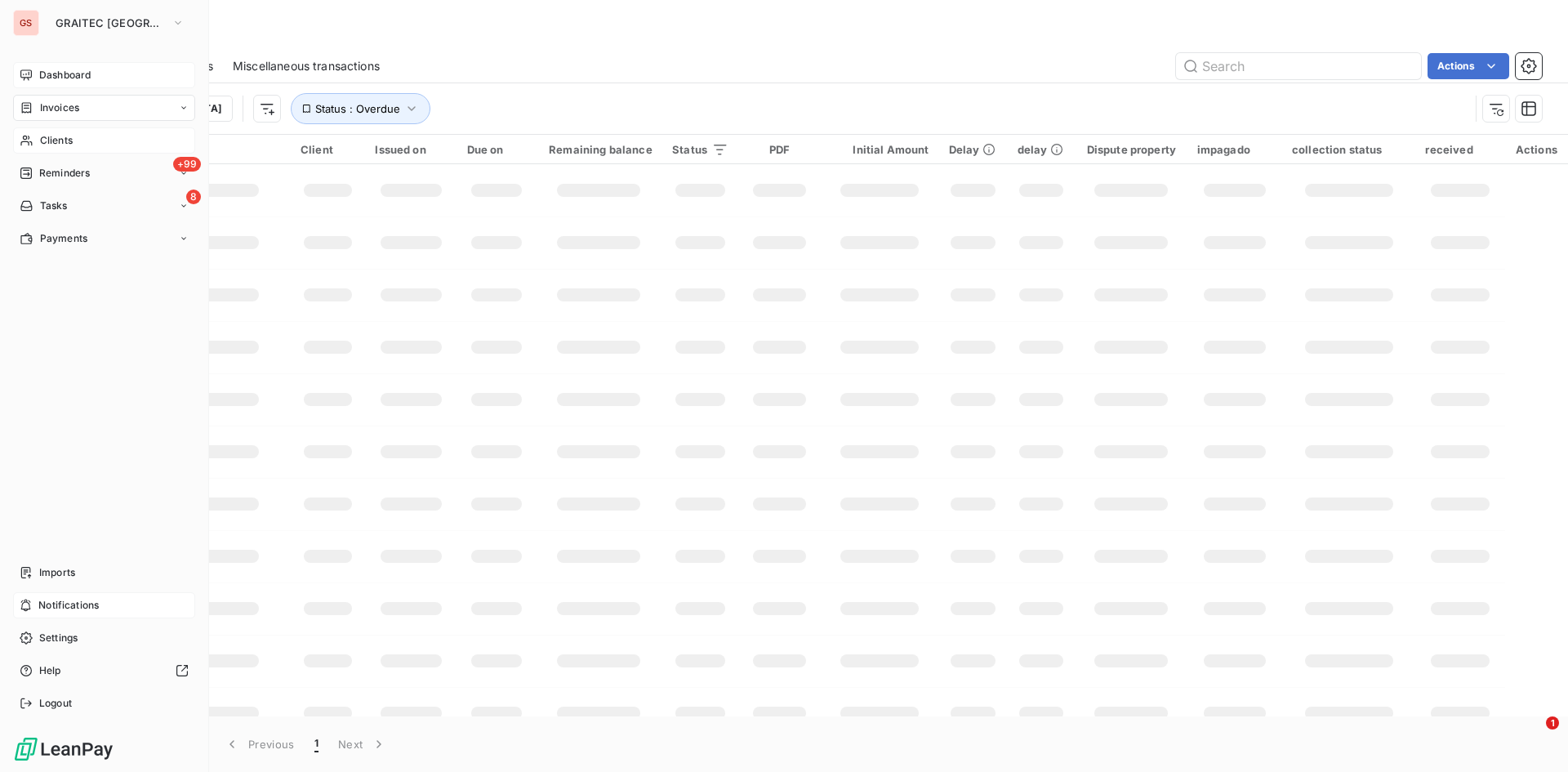
click at [40, 72] on span "Dashboard" at bounding box center [65, 75] width 52 height 15
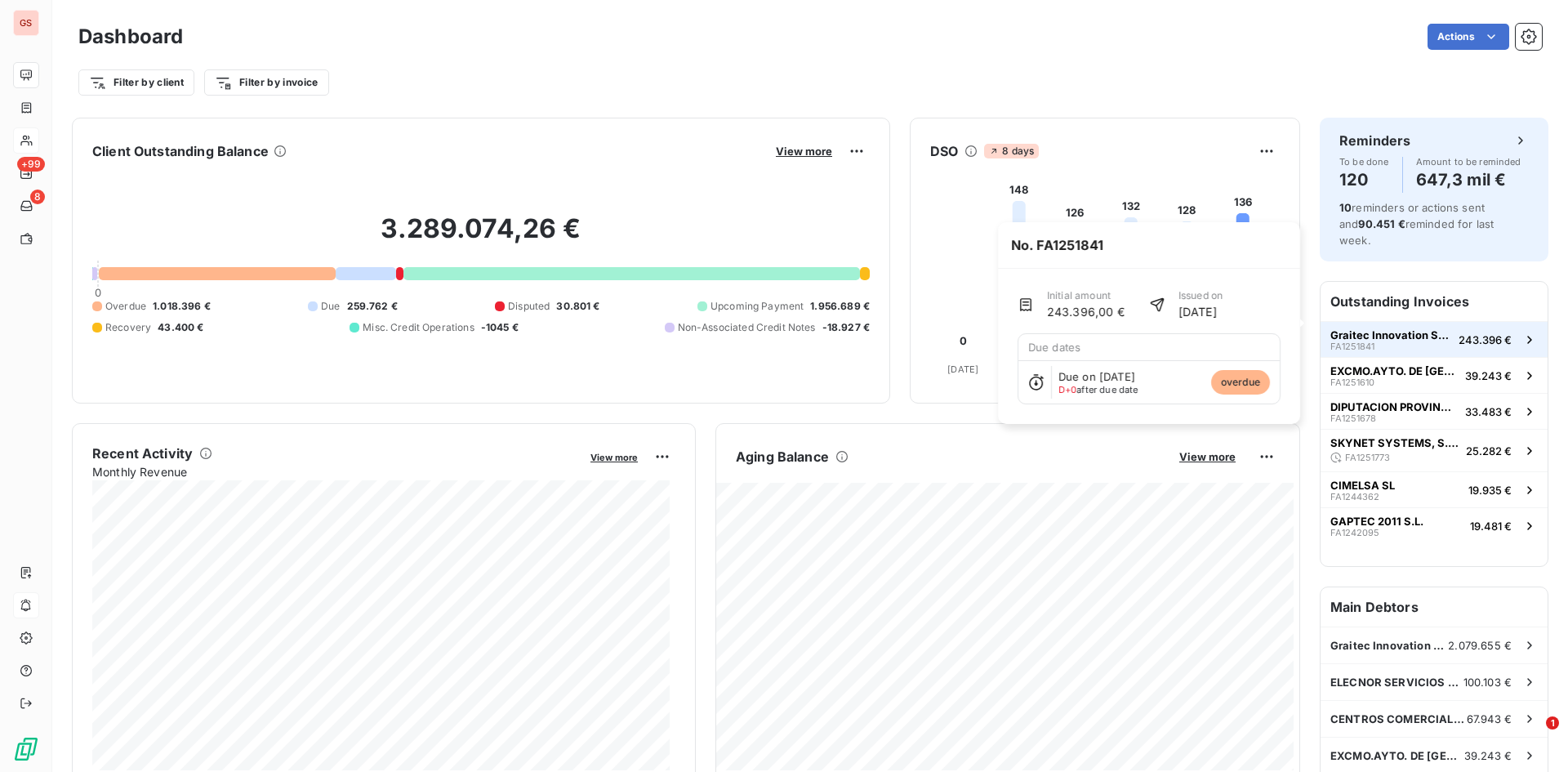
click at [1399, 338] on button "Graitec Innovation SAS FA1251841 243.396 €" at bounding box center [1434, 339] width 227 height 36
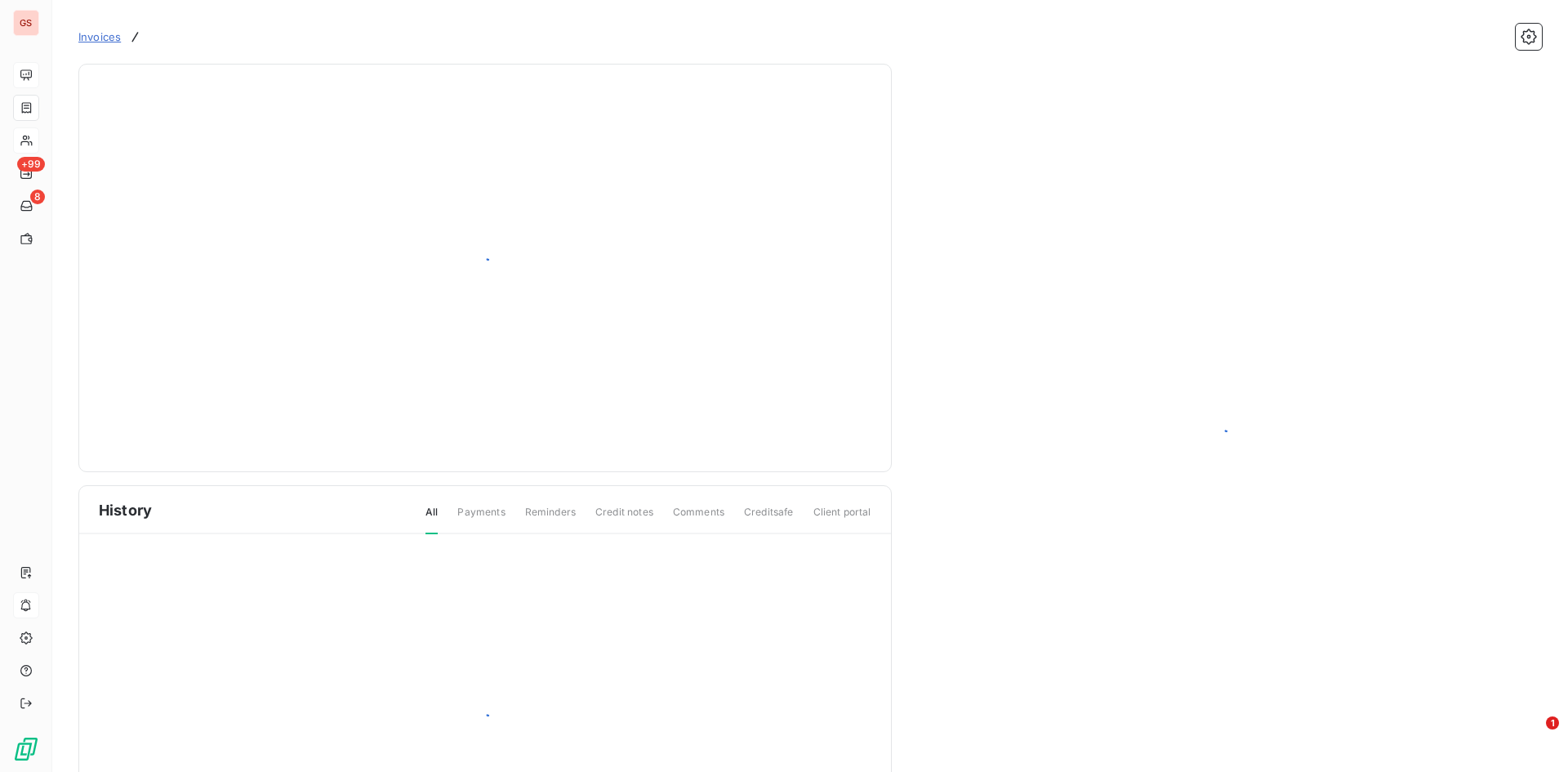
click at [1399, 338] on div at bounding box center [1224, 439] width 611 height 713
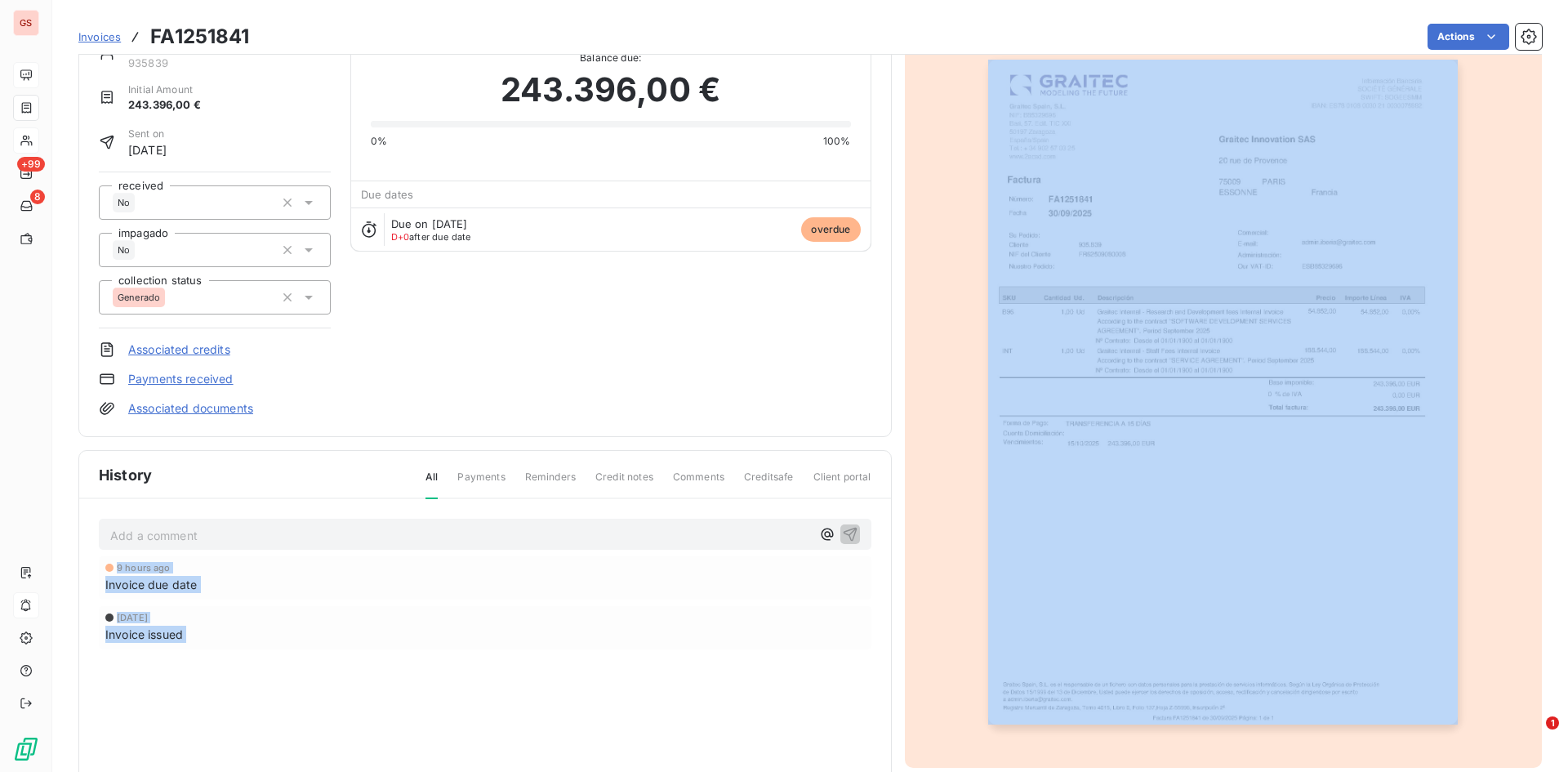
scroll to position [133, 0]
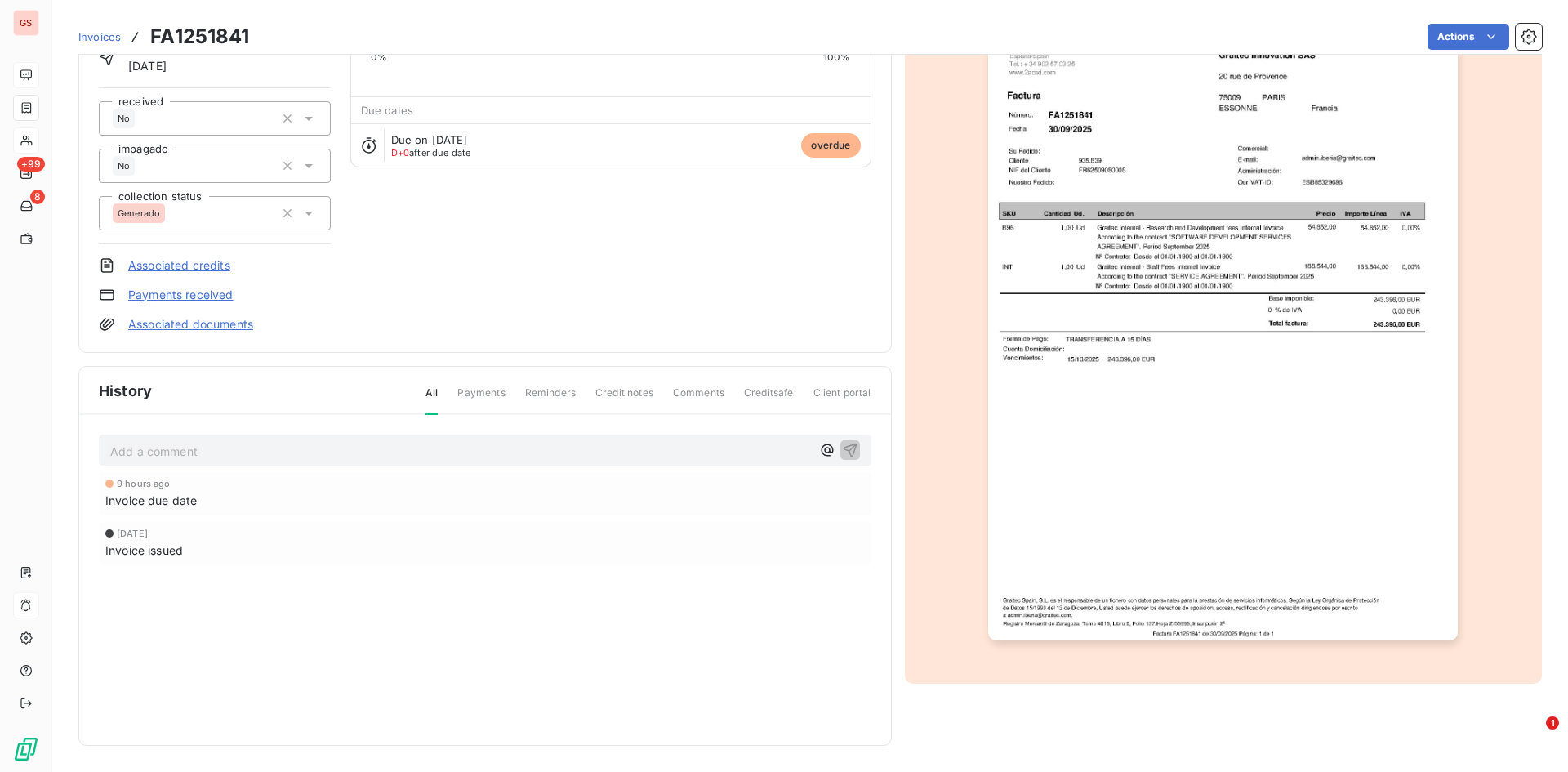
click at [574, 324] on div "Graitec Innovation SAS 935839 Initial Amount 243.396,00 € Sent on Sep 30, 2025 …" at bounding box center [485, 142] width 772 height 380
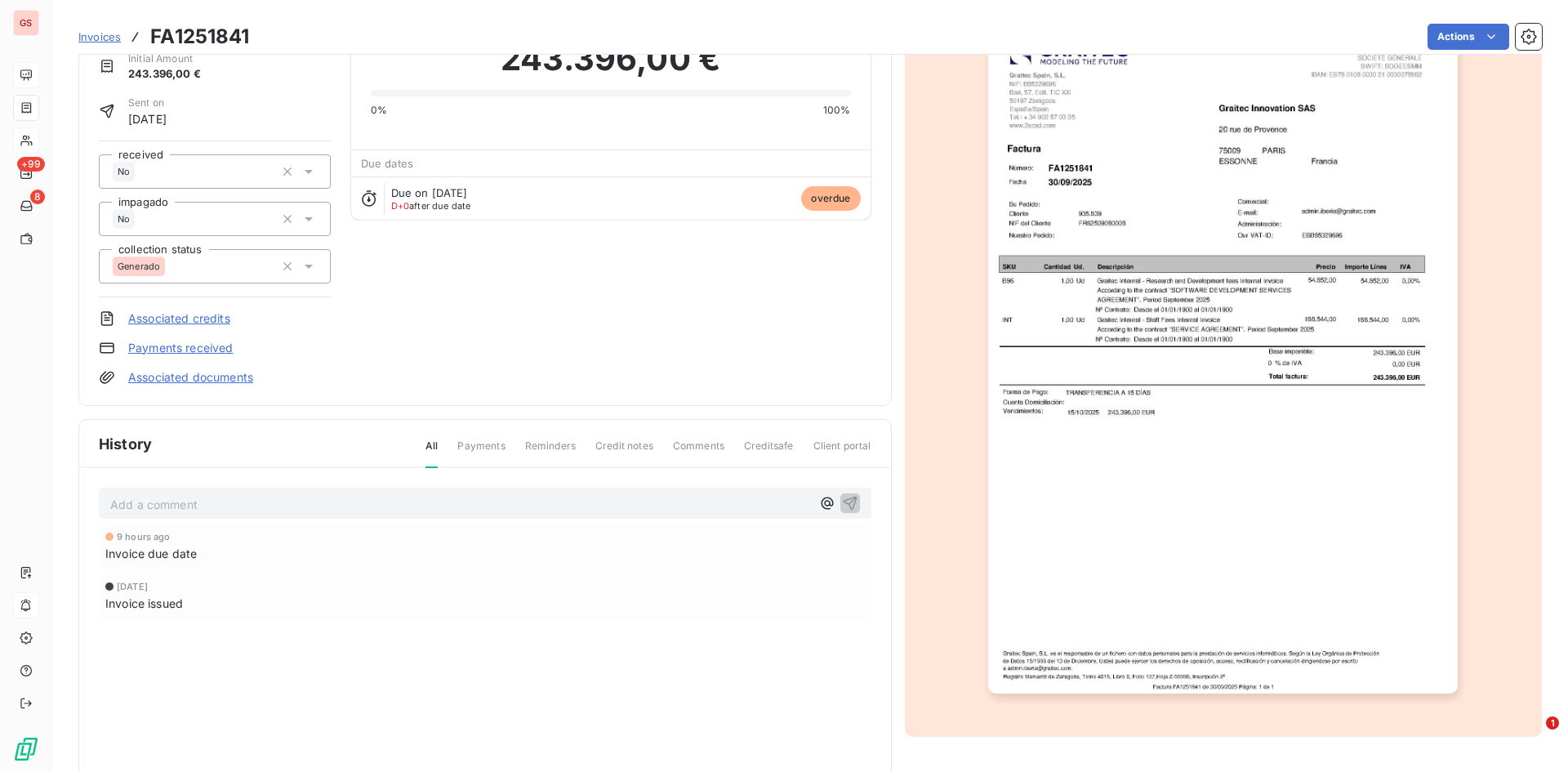
scroll to position [51, 0]
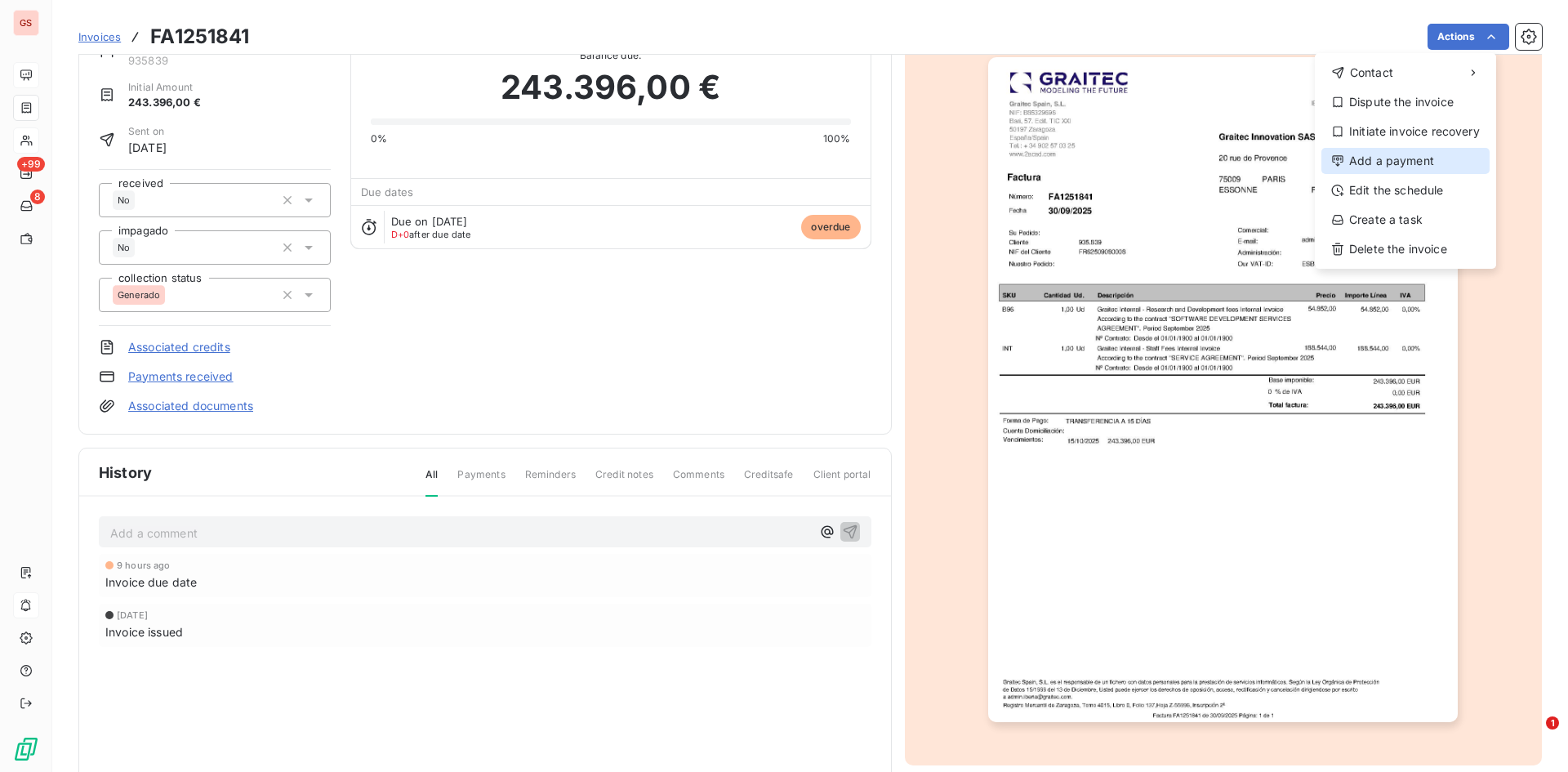
click at [1422, 165] on div "Add a payment" at bounding box center [1404, 161] width 168 height 26
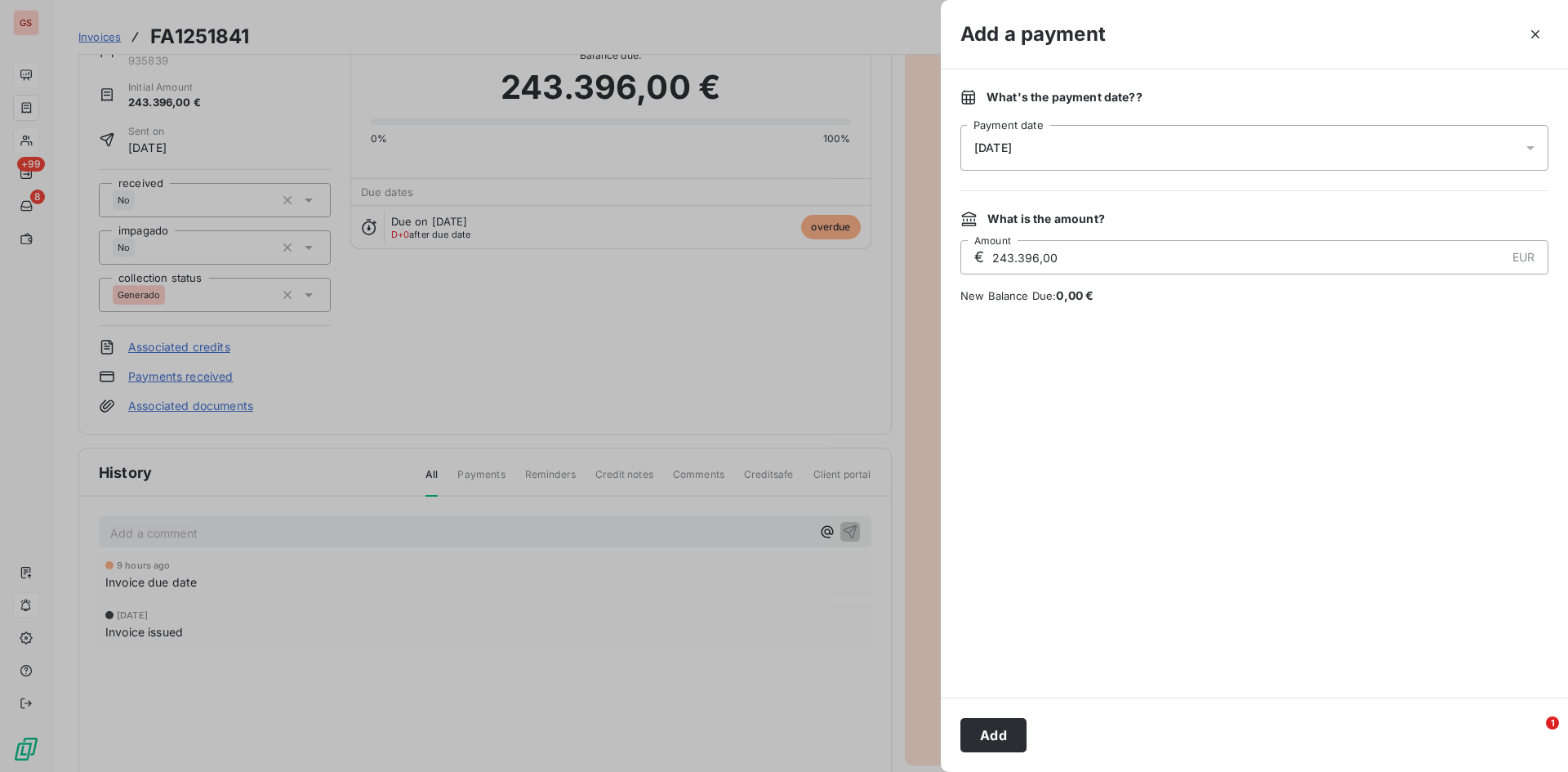
drag, startPoint x: 1104, startPoint y: 158, endPoint x: 944, endPoint y: 156, distance: 160.0
click at [944, 156] on div "What's the payment date? ? 15/10/2025 Payment date What is the amount? € 243.39…" at bounding box center [1255, 383] width 627 height 628
click at [1037, 153] on div "15/10/2025" at bounding box center [1254, 147] width 588 height 46
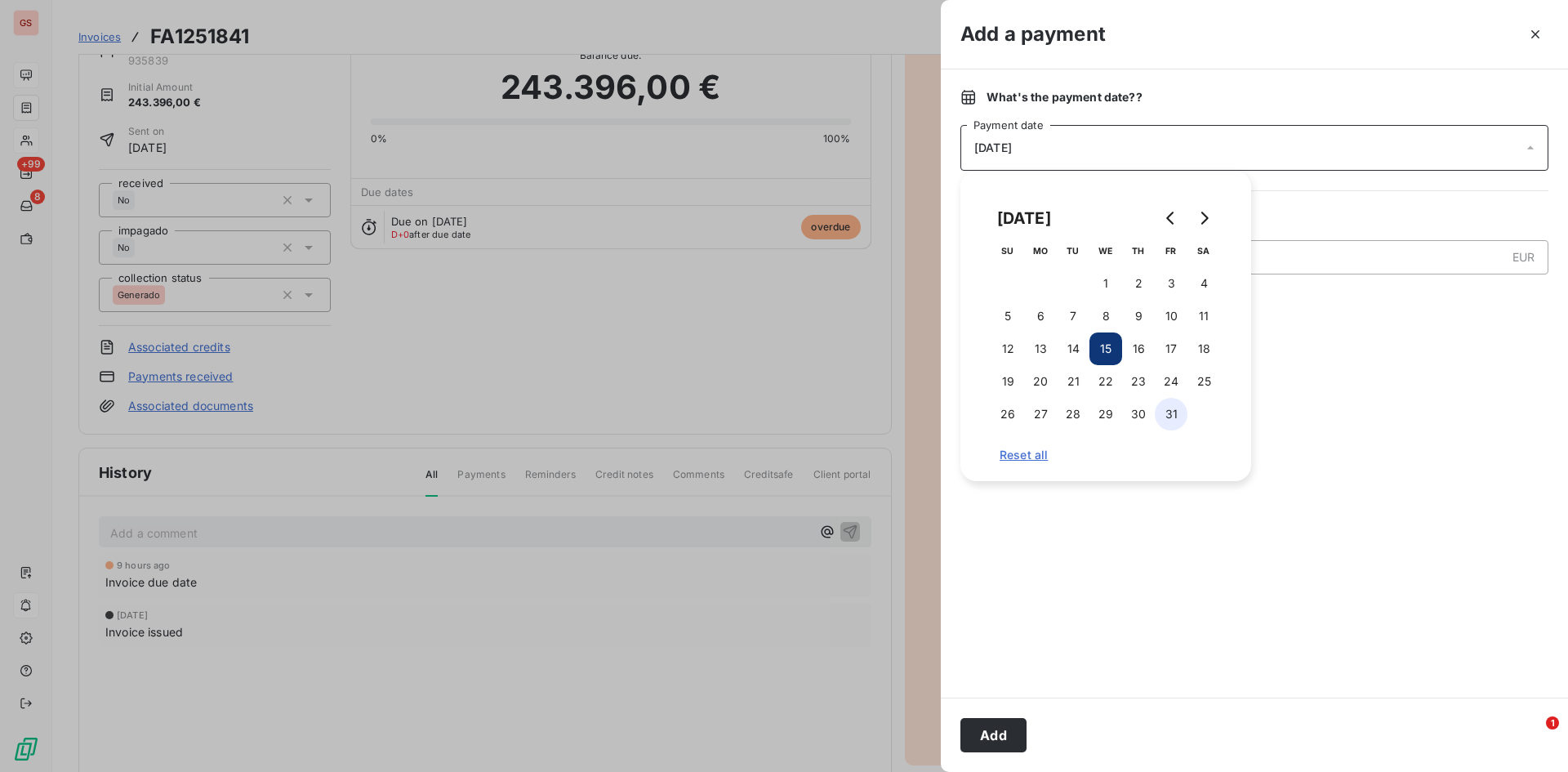
click at [1171, 409] on button "31" at bounding box center [1171, 414] width 33 height 33
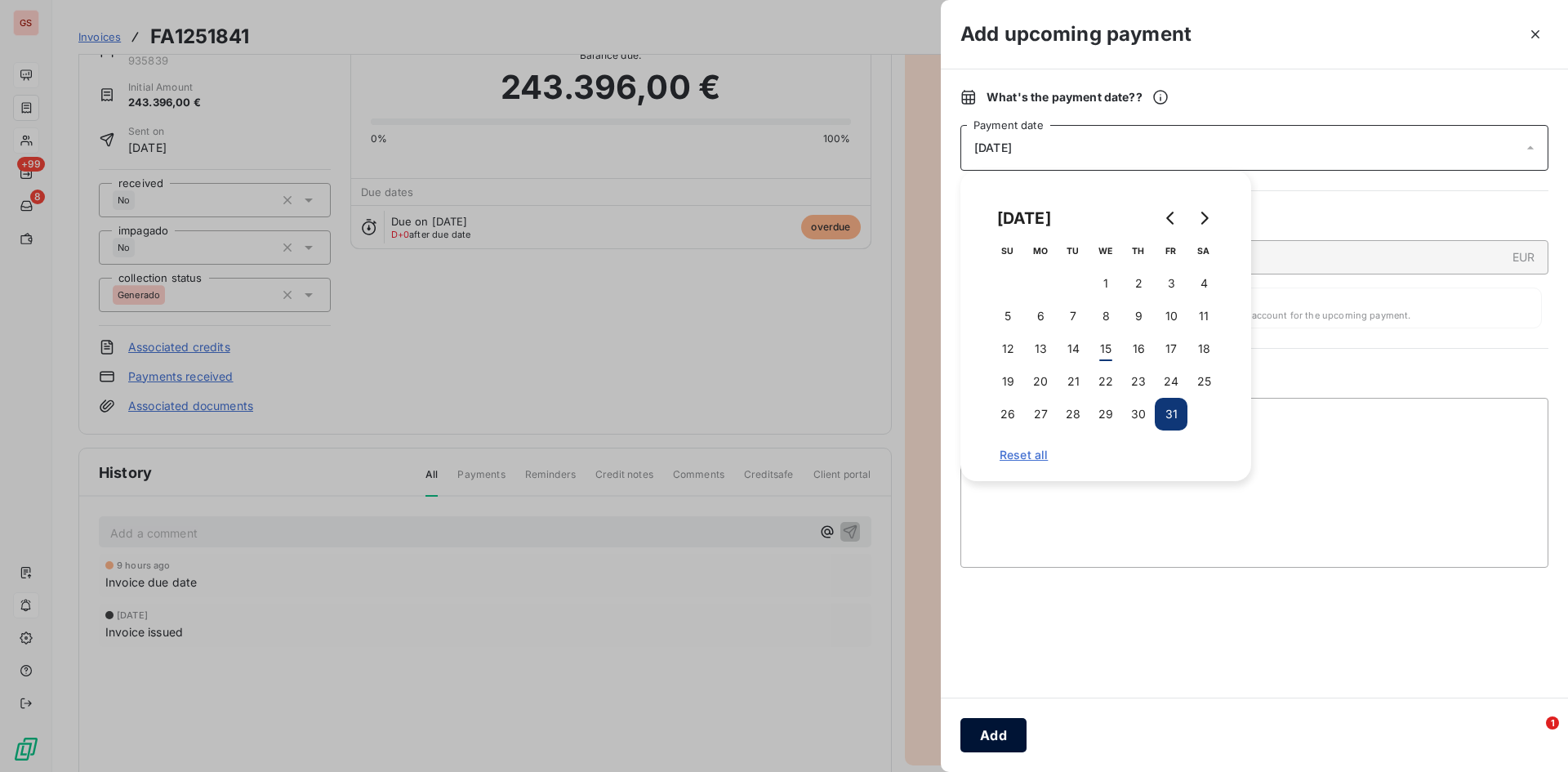
click at [998, 733] on button "Add" at bounding box center [993, 736] width 66 height 34
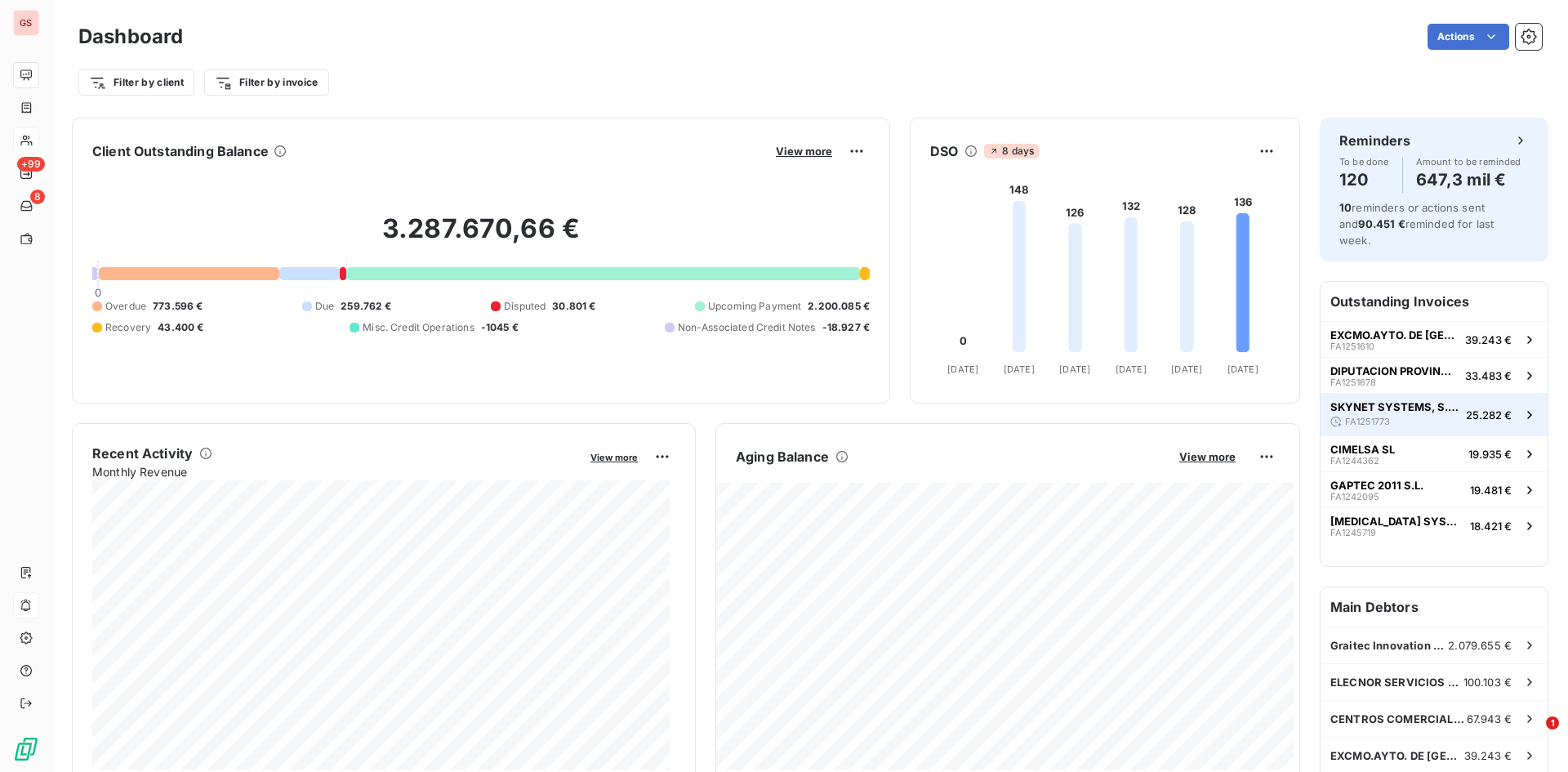
click at [1397, 401] on span "SKYNET SYSTEMS, S.L.U" at bounding box center [1395, 407] width 129 height 13
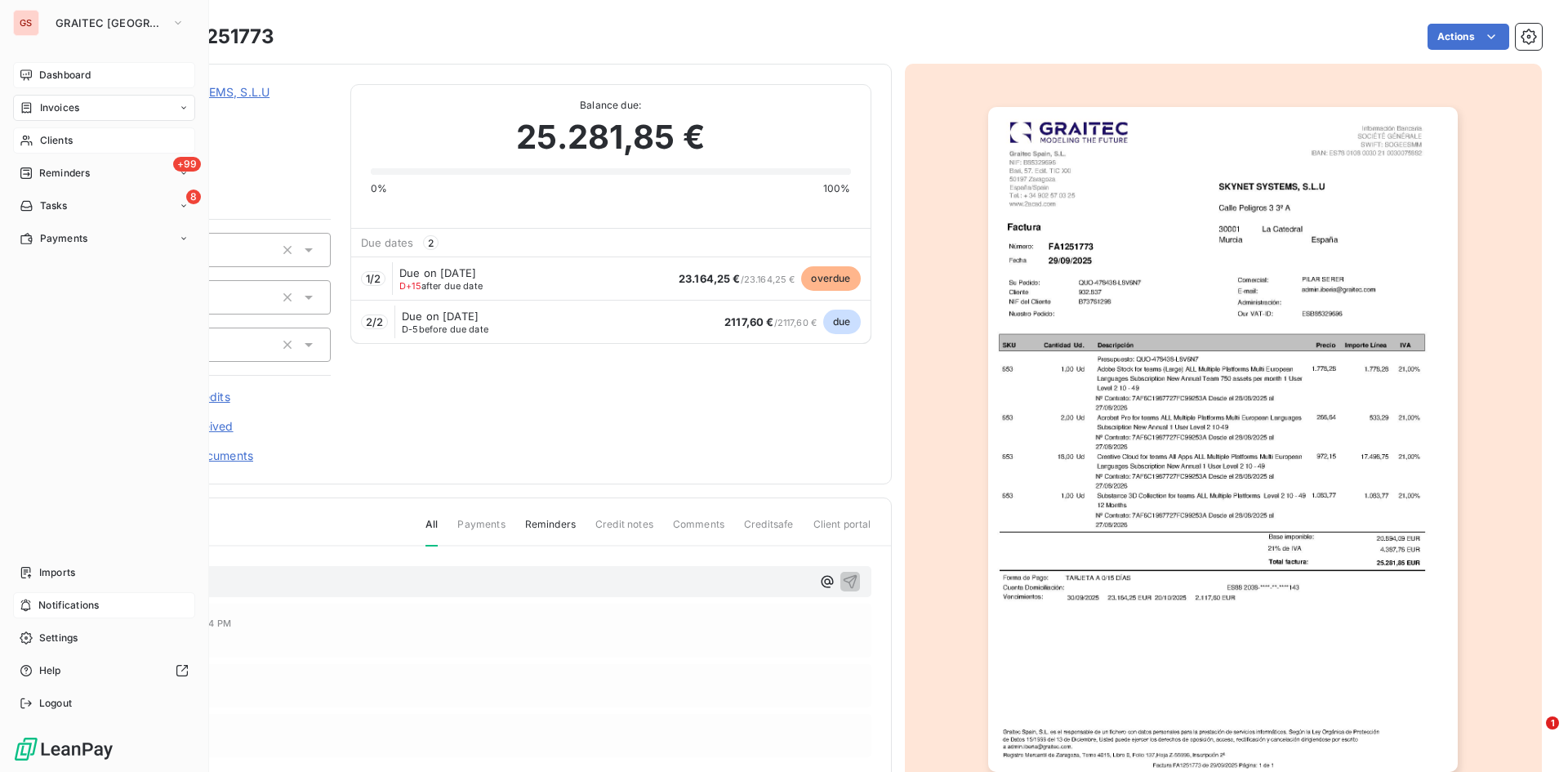
click at [45, 595] on div "Notifications" at bounding box center [103, 606] width 182 height 26
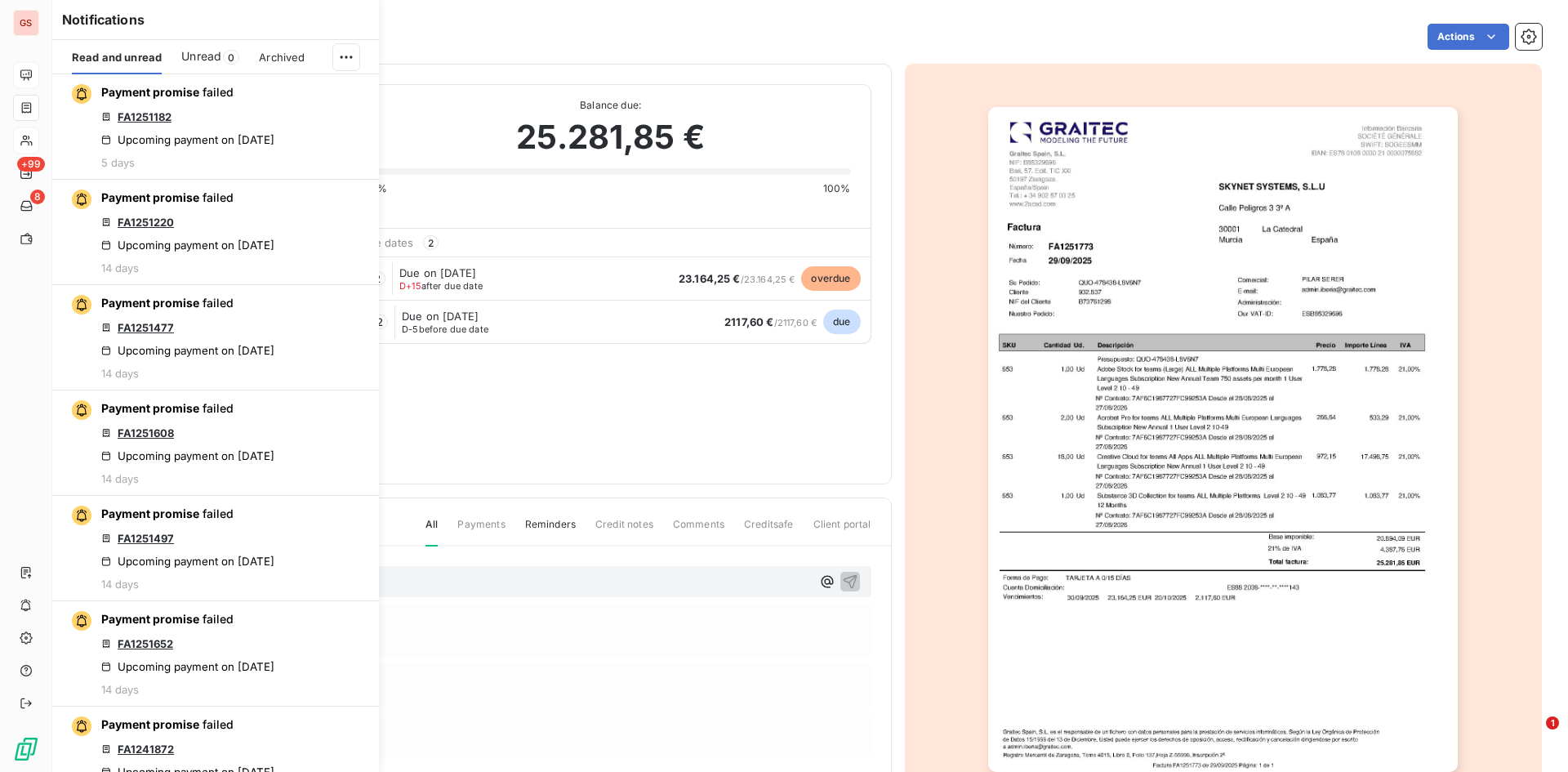
click at [40, 567] on div "Notifications Read and unread Unread 0 Archived Payment promise failed FA125118…" at bounding box center [199, 386] width 326 height 772
click at [30, 567] on icon at bounding box center [26, 572] width 13 height 13
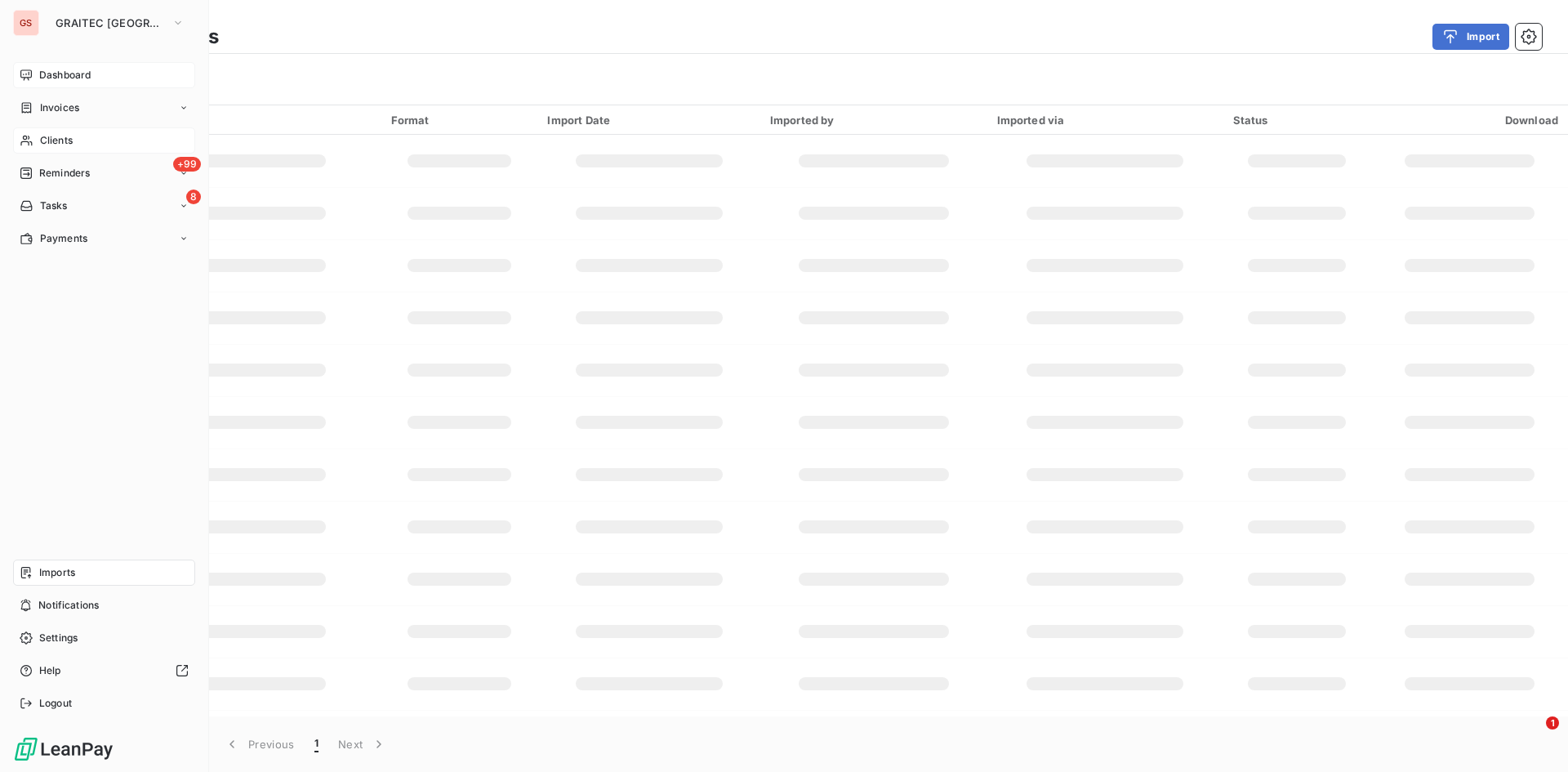
click at [44, 577] on span "Imports" at bounding box center [58, 572] width 36 height 15
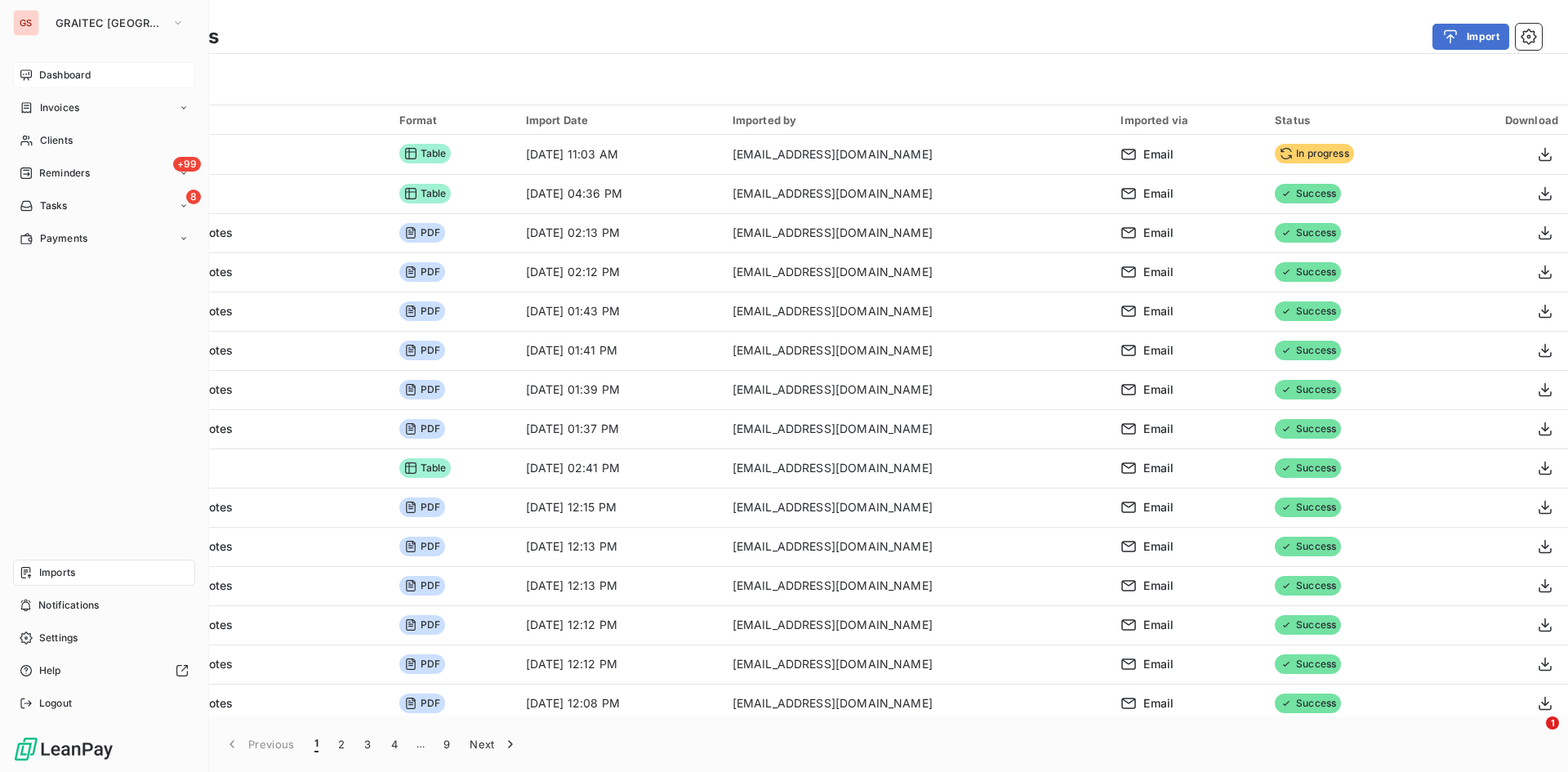
click at [53, 86] on div "Dashboard" at bounding box center [103, 75] width 182 height 26
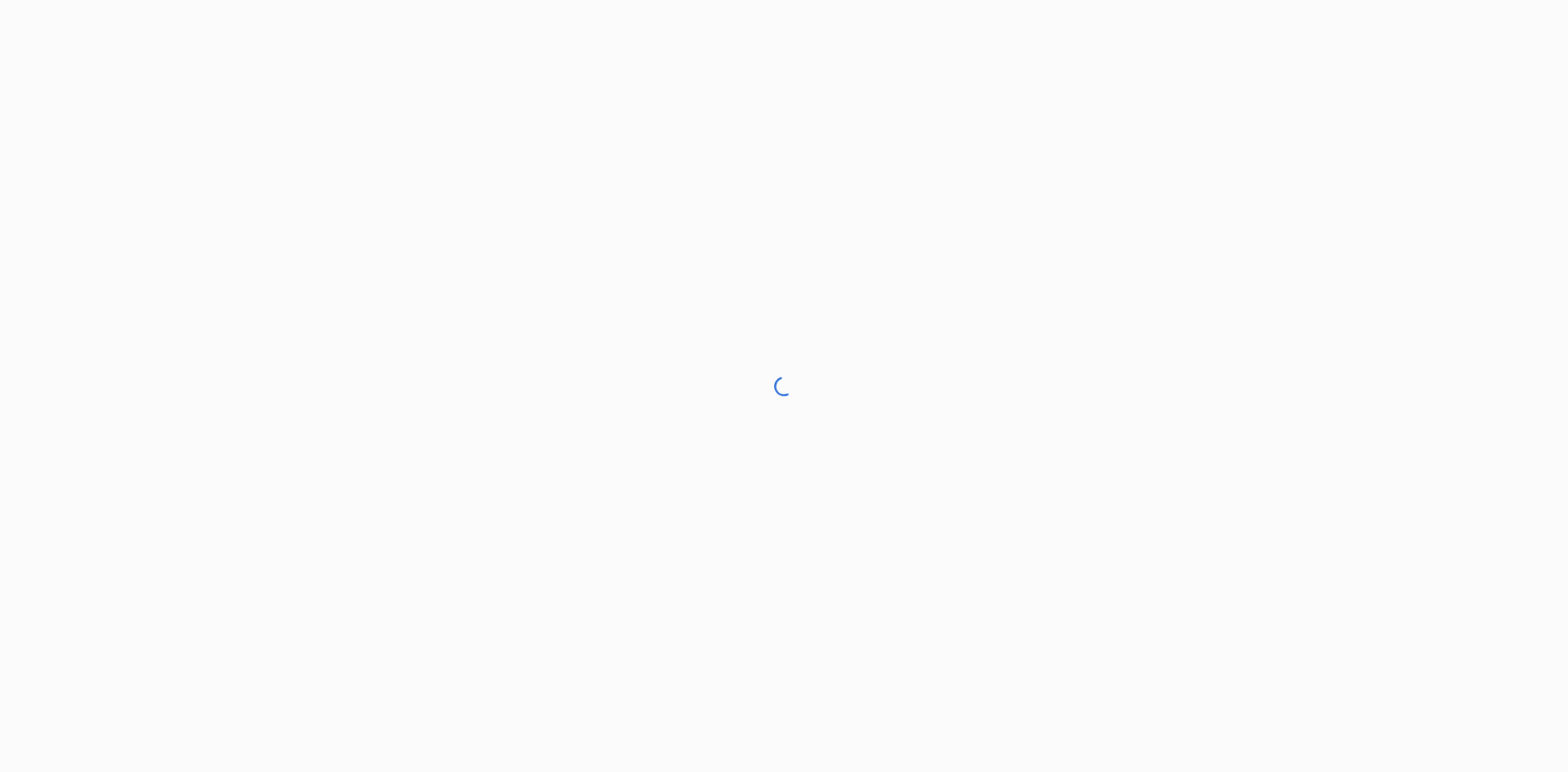
click at [1477, 424] on div at bounding box center [784, 386] width 1568 height 772
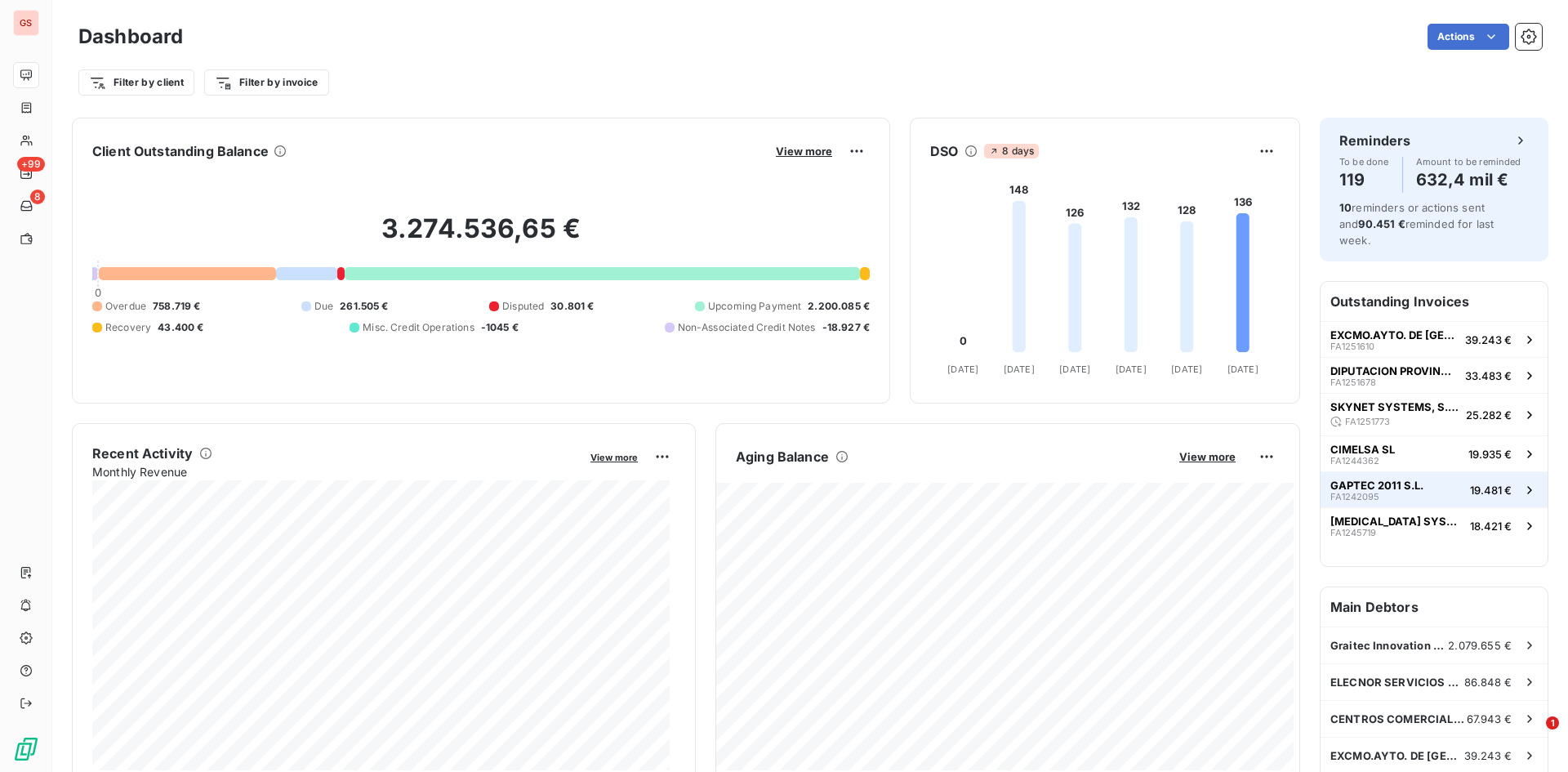
click at [1367, 479] on span "GAPTEC 2011 S.L." at bounding box center [1377, 485] width 93 height 13
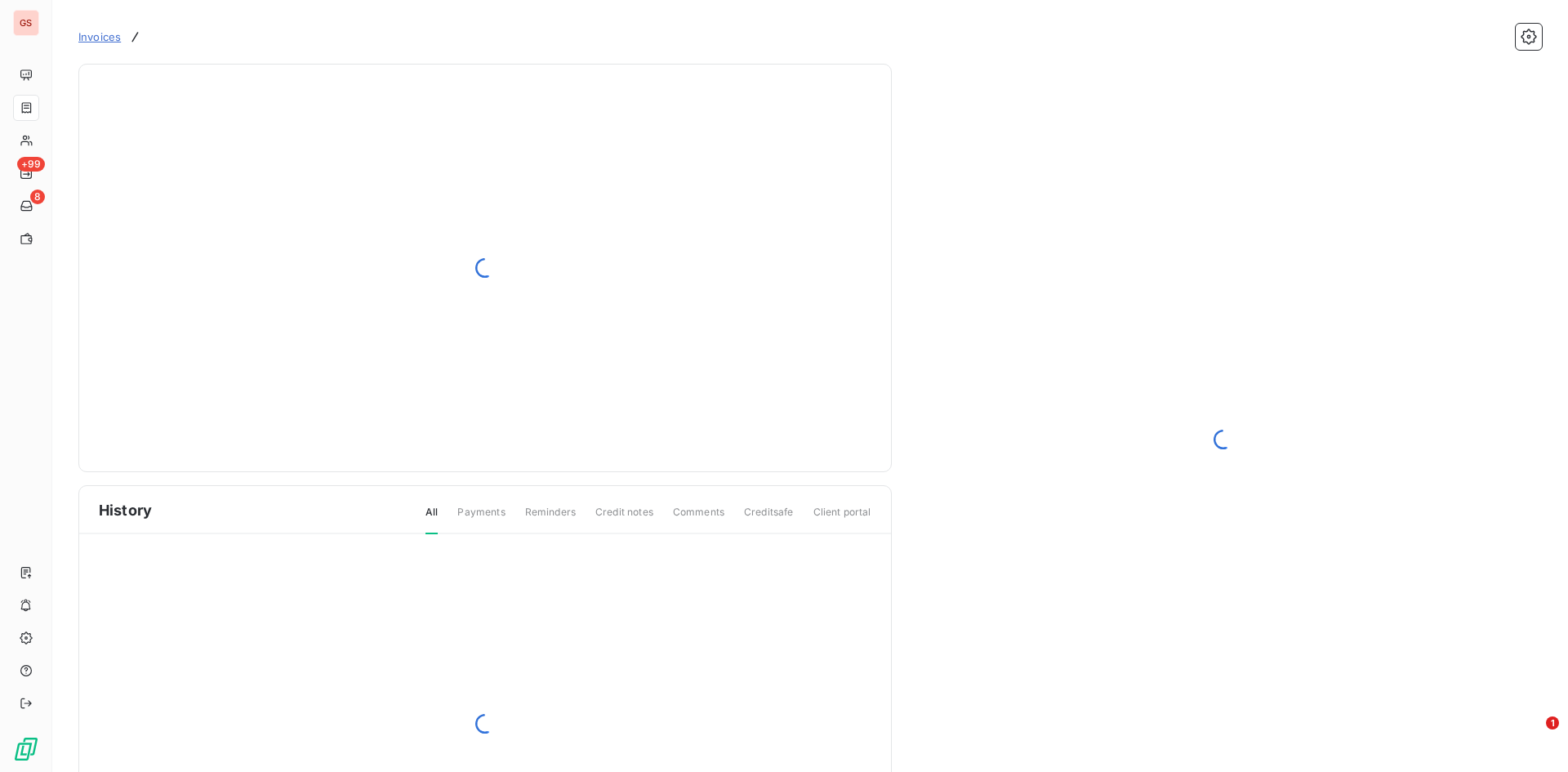
click at [131, 509] on span "History" at bounding box center [126, 510] width 53 height 22
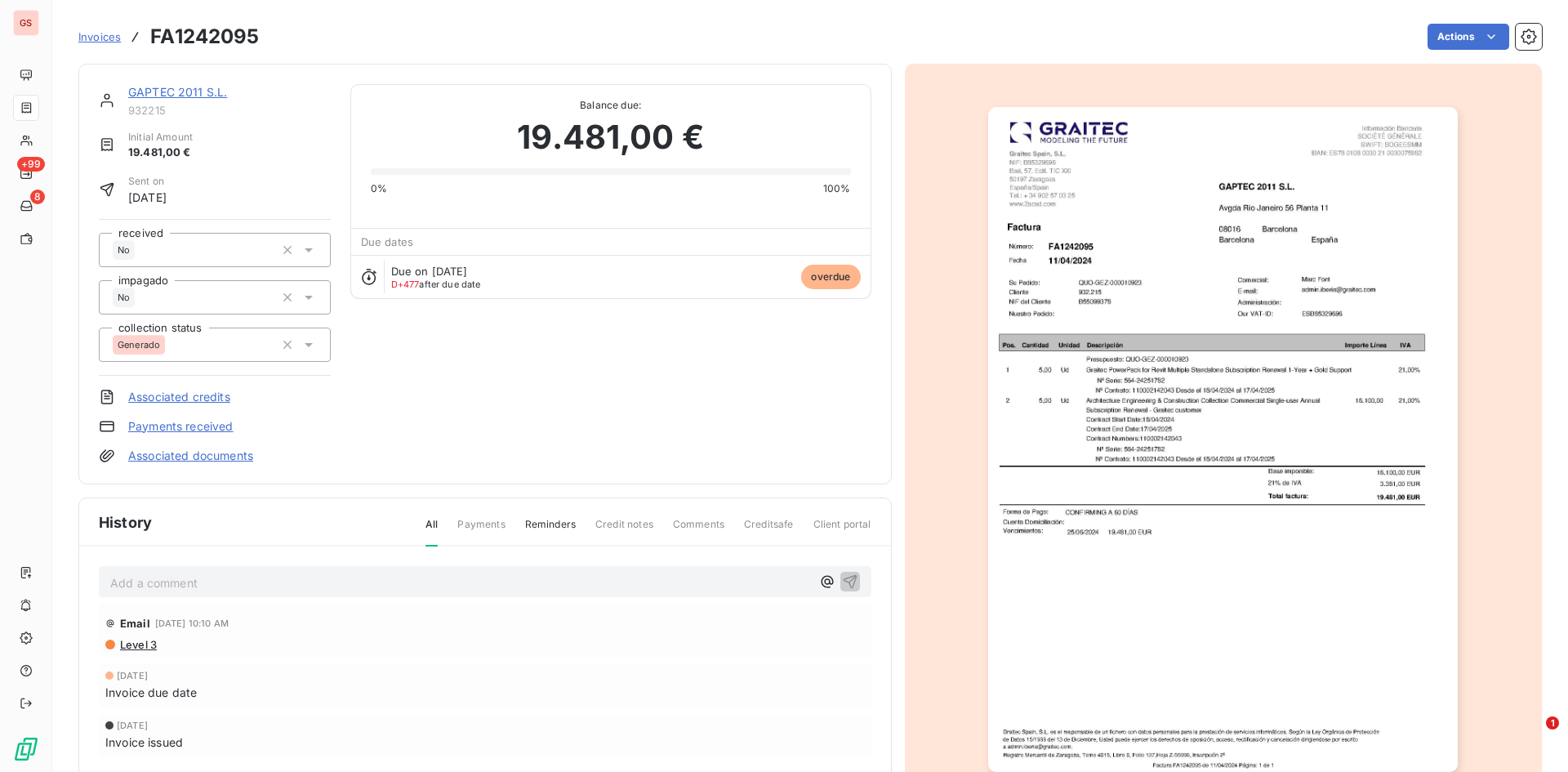
click at [639, 715] on div "Apr 11, 2024 Invoice issued" at bounding box center [485, 736] width 772 height 43
